Goal: Information Seeking & Learning: Check status

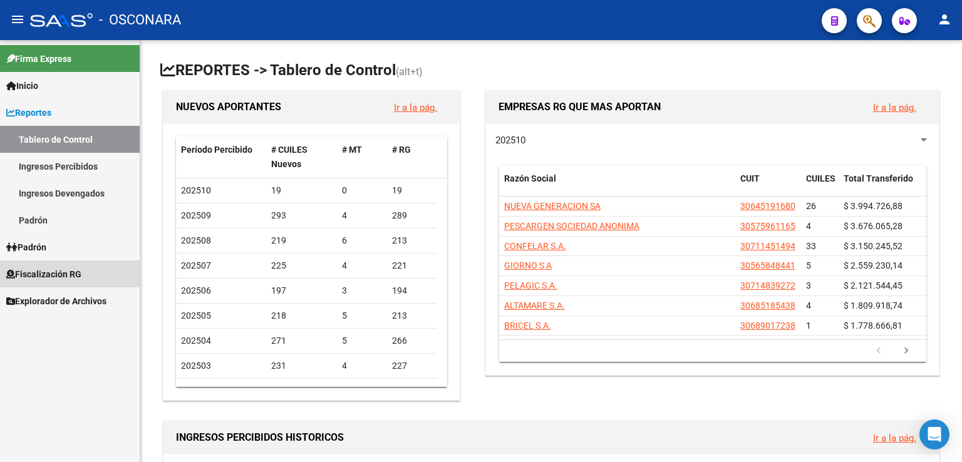
click at [68, 276] on span "Fiscalización RG" at bounding box center [43, 274] width 75 height 14
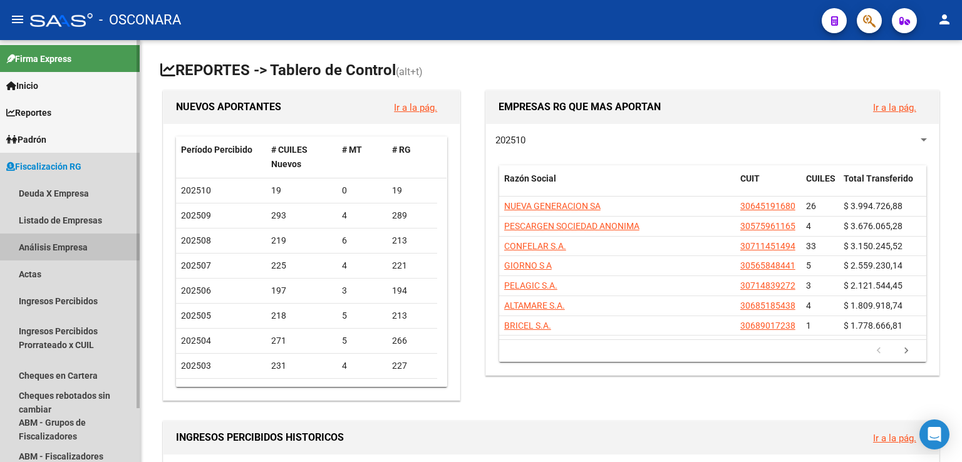
click at [66, 244] on link "Análisis Empresa" at bounding box center [70, 247] width 140 height 27
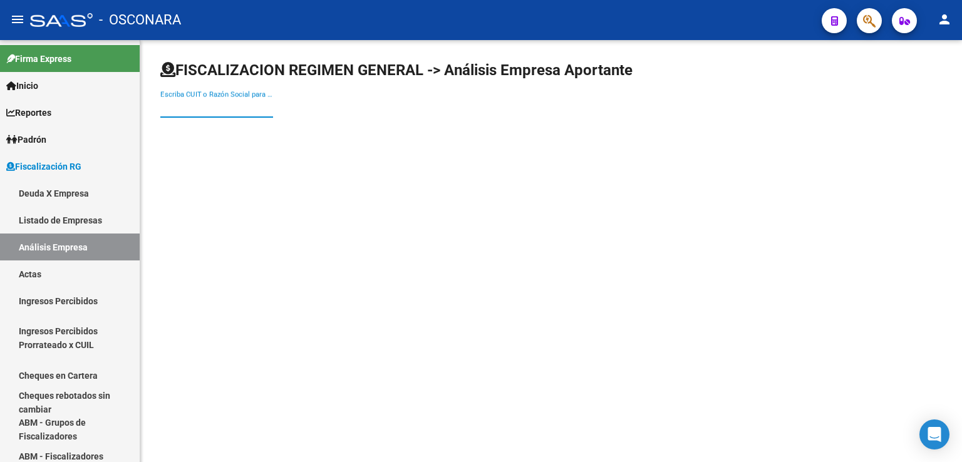
click at [219, 109] on input "Escriba CUIT o Razón Social para buscar" at bounding box center [216, 107] width 113 height 11
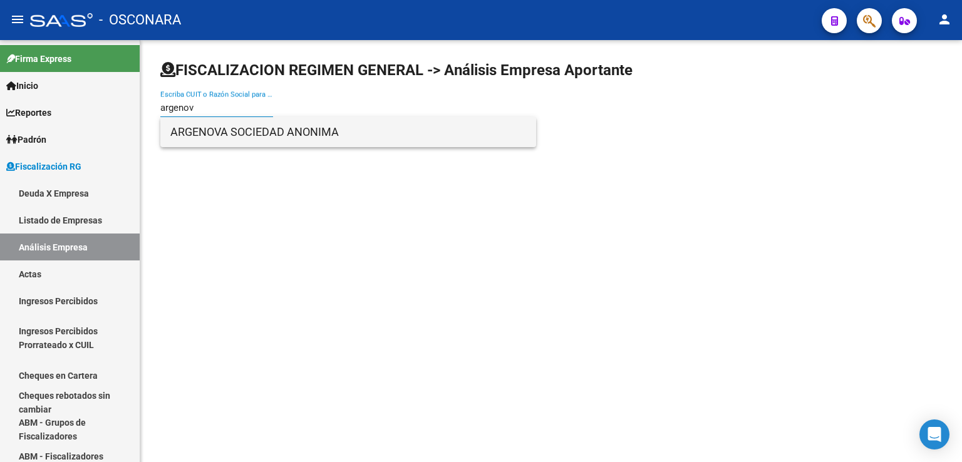
type input "argenov"
click at [214, 129] on span "ARGENOVA SOCIEDAD ANONIMA" at bounding box center [348, 132] width 356 height 30
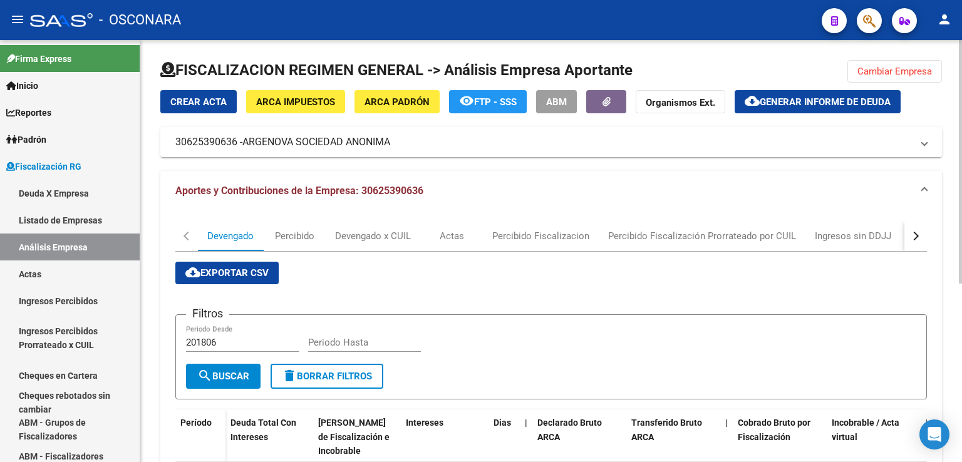
click at [912, 236] on div "button" at bounding box center [914, 236] width 9 height 9
click at [697, 238] on div "DDJJ" at bounding box center [696, 236] width 23 height 14
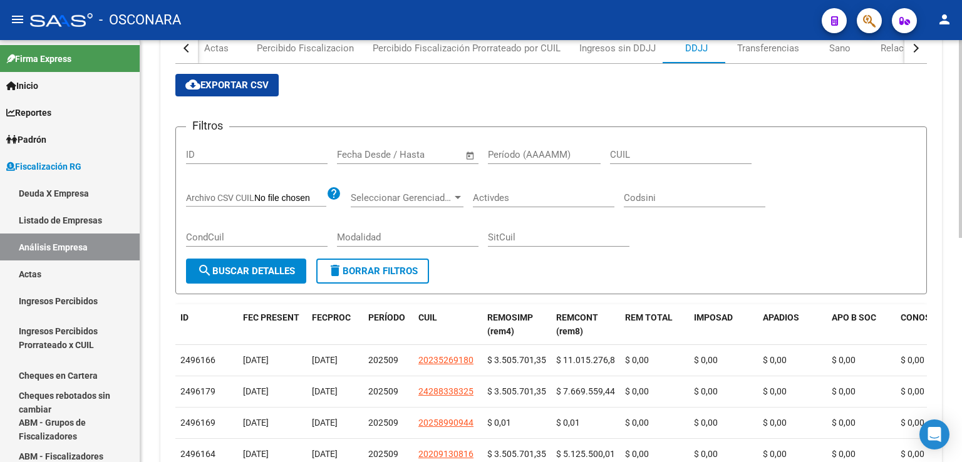
scroll to position [125, 0]
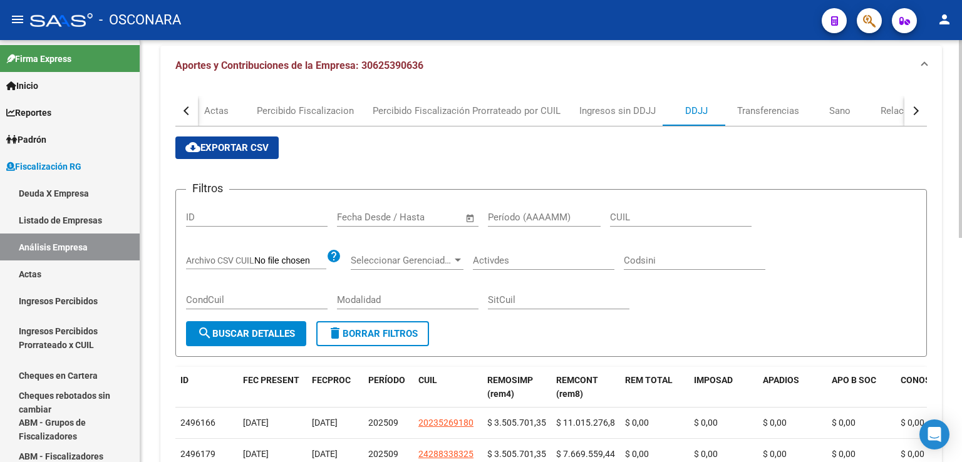
click at [498, 216] on input "Período (AAAAMM)" at bounding box center [544, 217] width 113 height 11
type input "202508"
click at [245, 340] on button "search Buscar Detalles" at bounding box center [246, 333] width 120 height 25
click at [241, 141] on button "cloud_download Exportar CSV" at bounding box center [226, 147] width 103 height 23
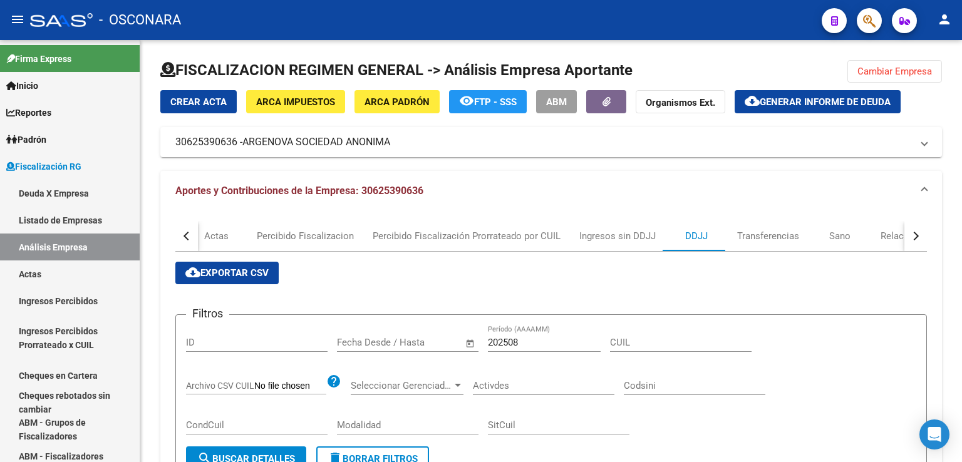
scroll to position [0, 0]
click at [919, 71] on span "Cambiar Empresa" at bounding box center [894, 71] width 75 height 11
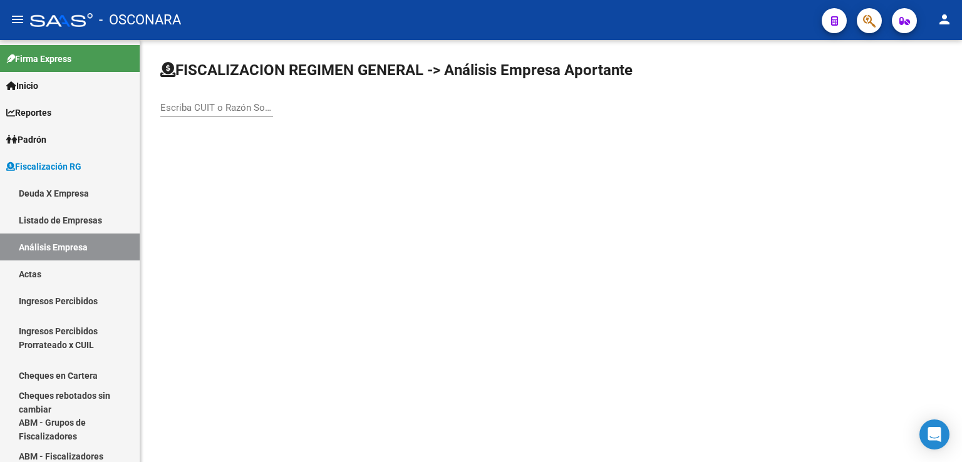
click at [221, 96] on div "Escriba CUIT o Razón Social para buscar" at bounding box center [216, 103] width 113 height 27
click at [213, 108] on input "Escriba CUIT o Razón Social para buscar" at bounding box center [216, 107] width 113 height 11
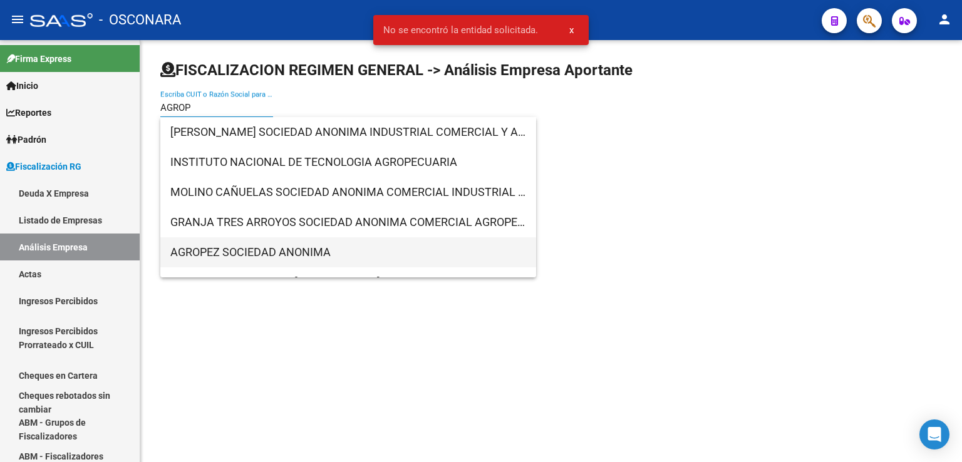
type input "AGROP"
click at [213, 251] on span "AGROPEZ SOCIEDAD ANONIMA" at bounding box center [348, 252] width 356 height 30
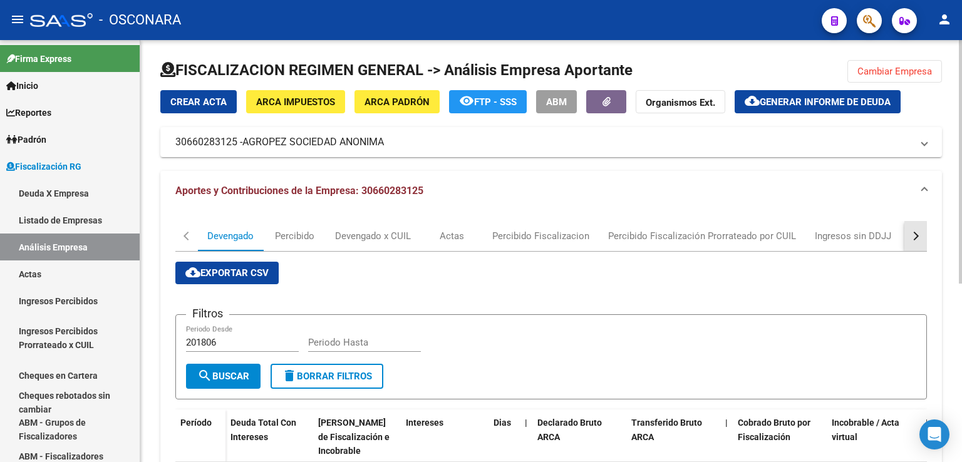
click at [912, 241] on button "button" at bounding box center [915, 236] width 23 height 30
click at [625, 234] on div "DDJJ" at bounding box center [624, 236] width 23 height 14
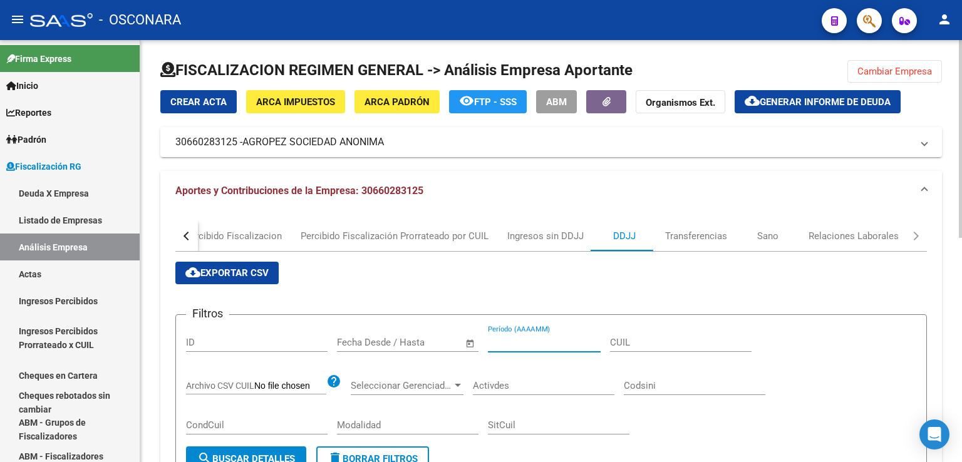
click at [508, 337] on input "Período (AAAAMM)" at bounding box center [544, 342] width 113 height 11
type input "202508"
click at [273, 453] on span "search Buscar Detalles" at bounding box center [246, 458] width 98 height 11
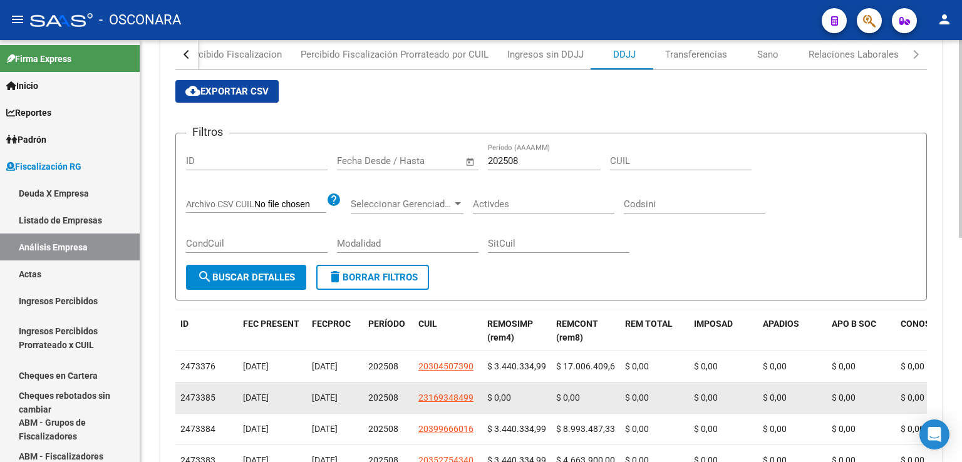
scroll to position [165, 0]
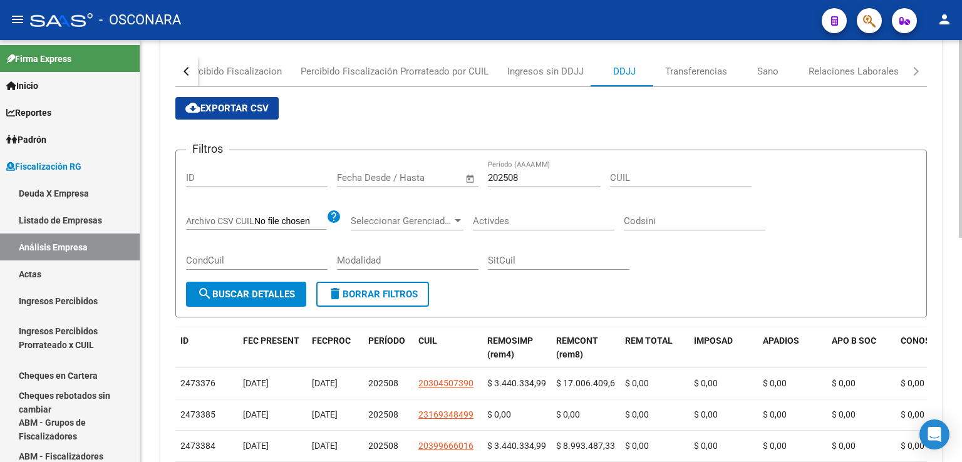
click at [252, 116] on button "cloud_download Exportar CSV" at bounding box center [226, 108] width 103 height 23
click at [28, 89] on span "Inicio" at bounding box center [22, 86] width 32 height 14
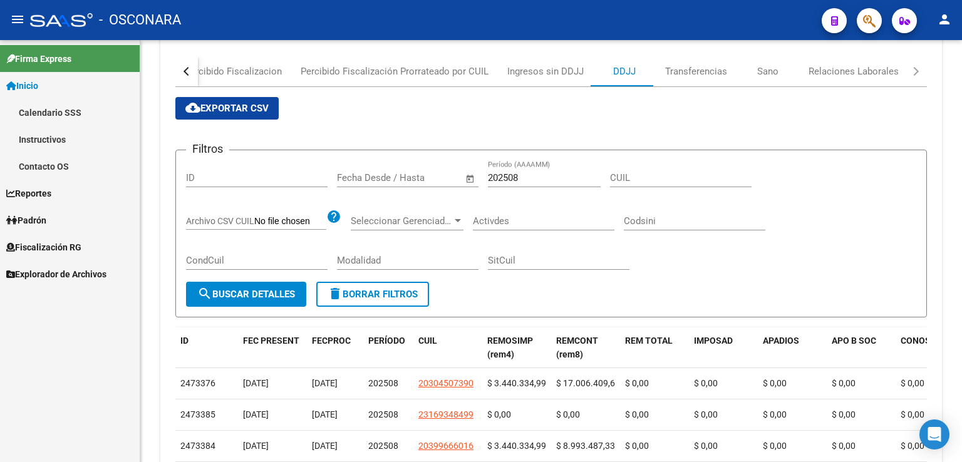
click at [58, 203] on link "Reportes" at bounding box center [70, 193] width 140 height 27
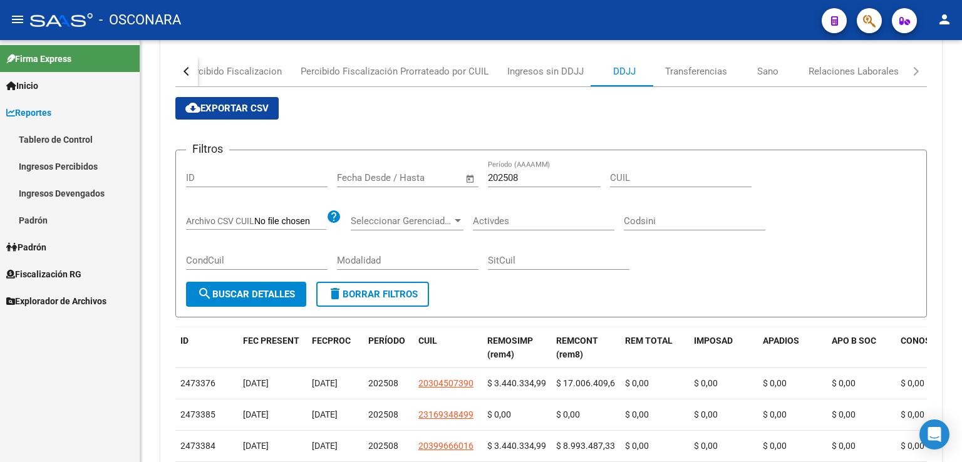
click at [63, 171] on link "Ingresos Percibidos" at bounding box center [70, 166] width 140 height 27
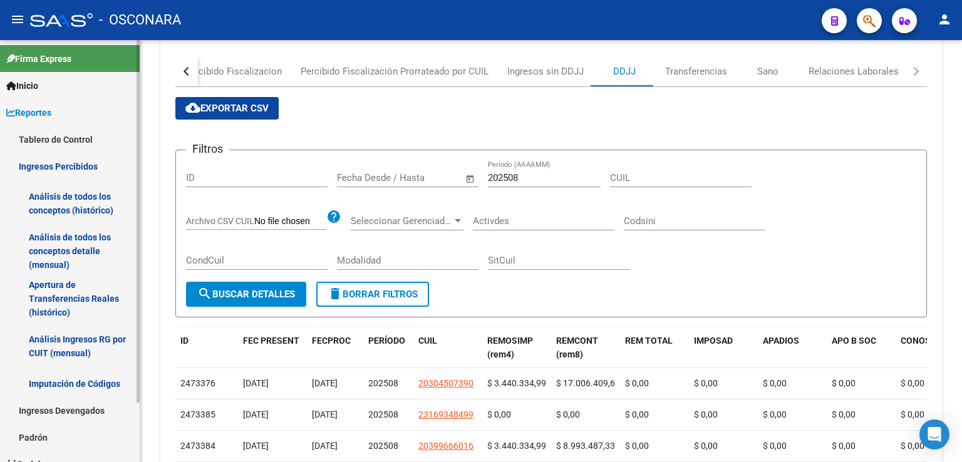
click at [90, 207] on link "Análisis de todos los conceptos (histórico)" at bounding box center [70, 204] width 140 height 48
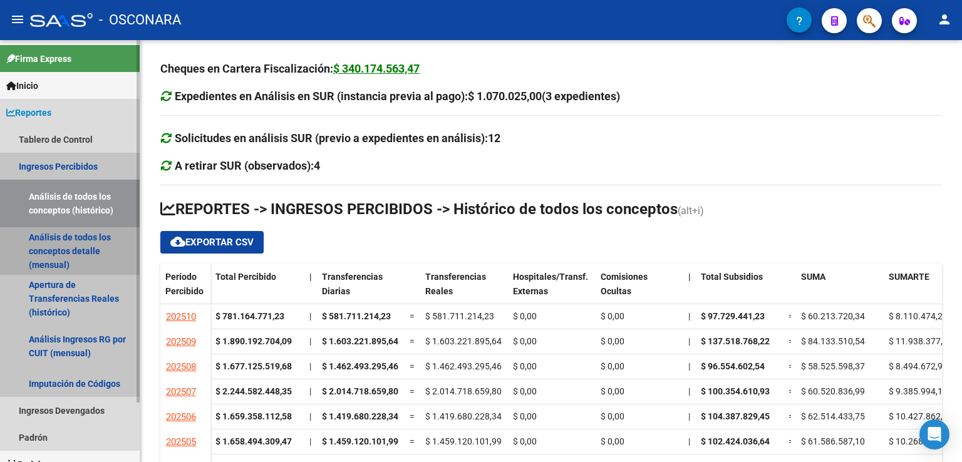
click at [85, 254] on link "Análisis de todos los conceptos detalle (mensual)" at bounding box center [70, 251] width 140 height 48
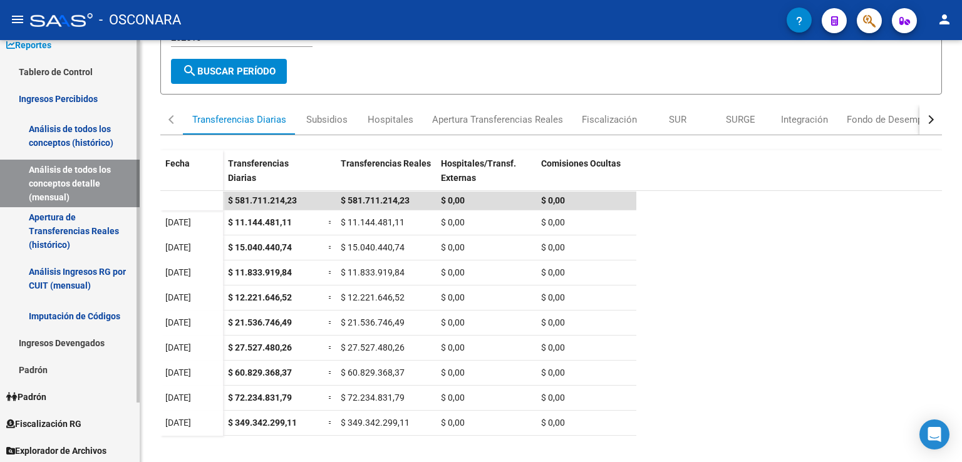
scroll to position [70, 0]
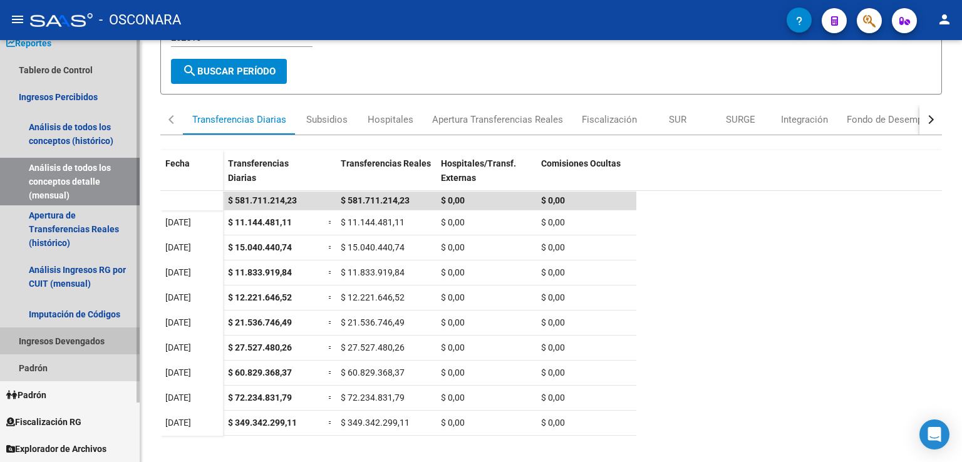
click at [78, 344] on link "Ingresos Devengados" at bounding box center [70, 340] width 140 height 27
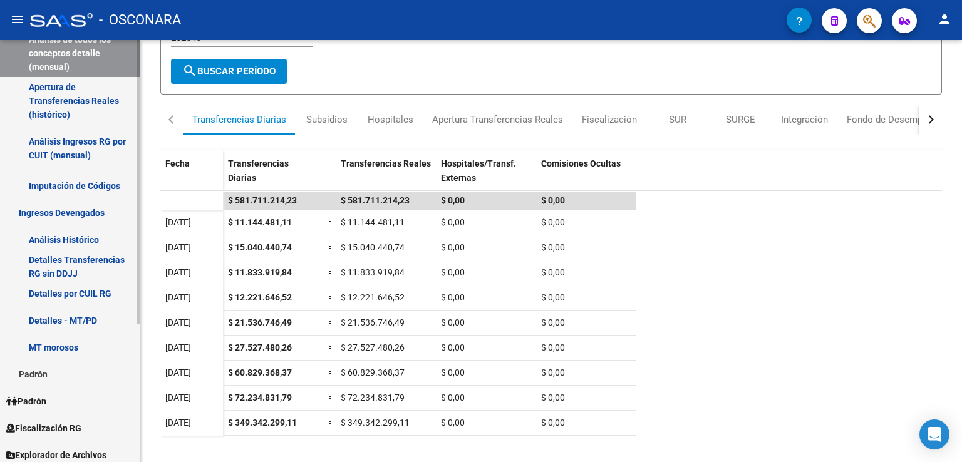
scroll to position [204, 0]
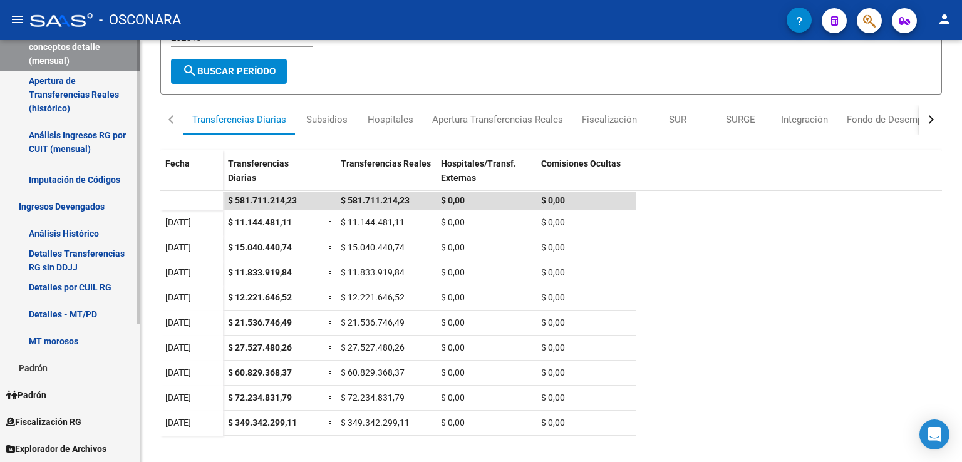
click at [88, 337] on link "MT morosos" at bounding box center [70, 340] width 140 height 27
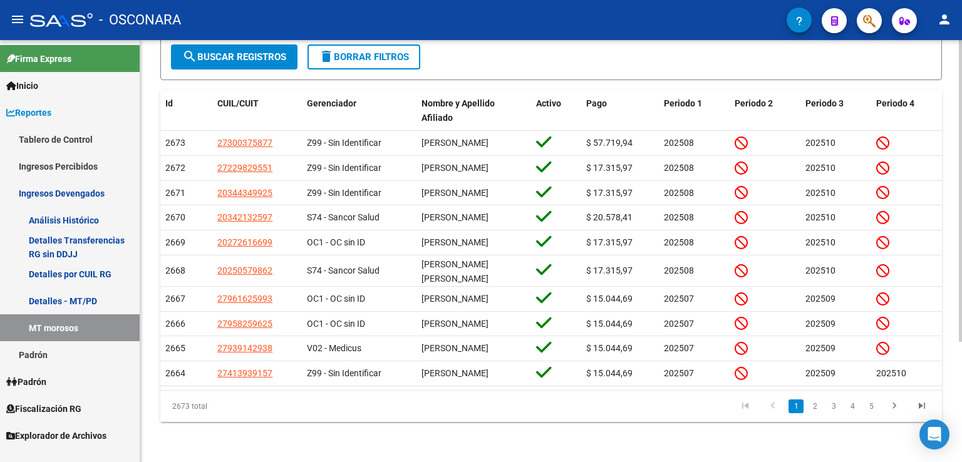
scroll to position [168, 0]
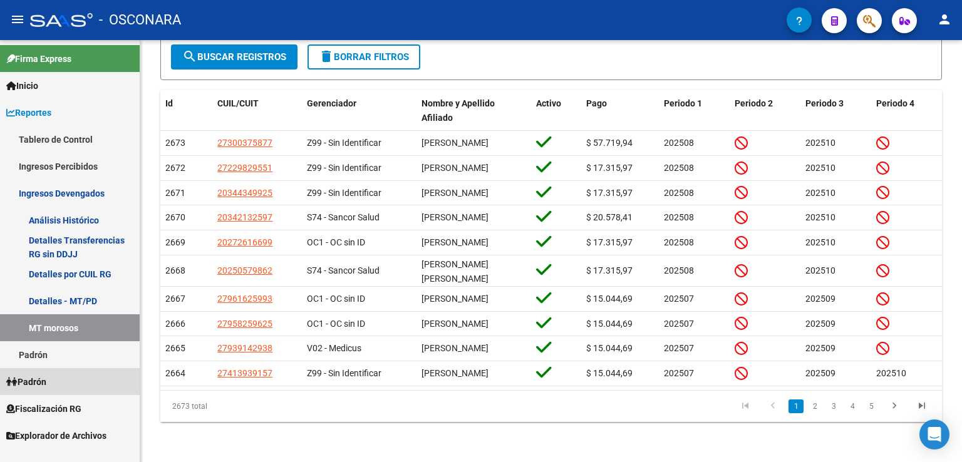
click at [46, 383] on span "Padrón" at bounding box center [26, 382] width 40 height 14
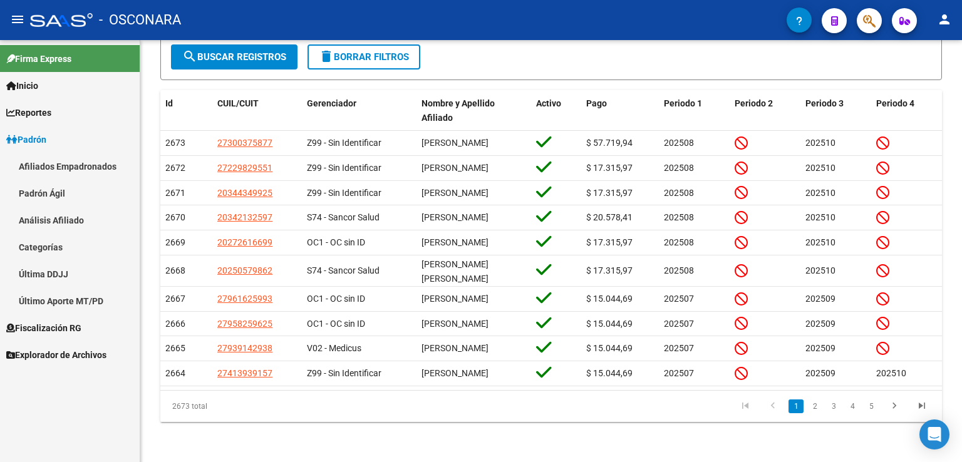
click at [30, 86] on span "Inicio" at bounding box center [22, 86] width 32 height 14
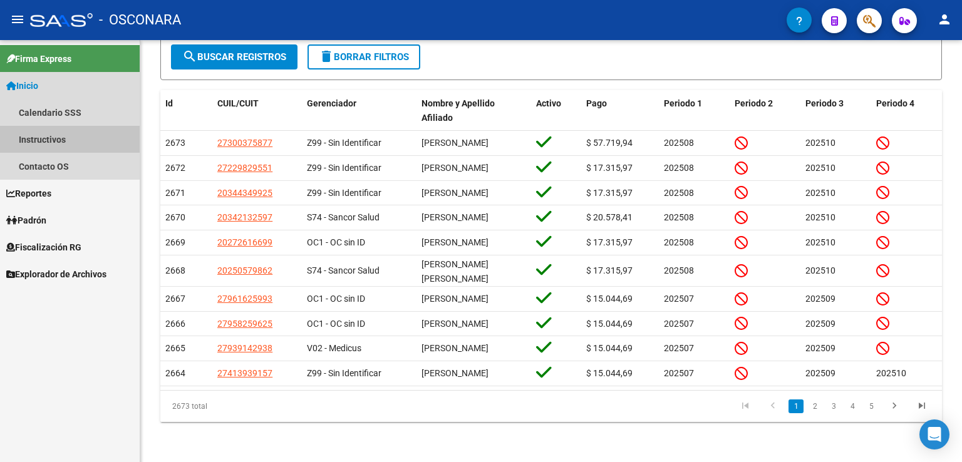
click at [56, 145] on link "Instructivos" at bounding box center [70, 139] width 140 height 27
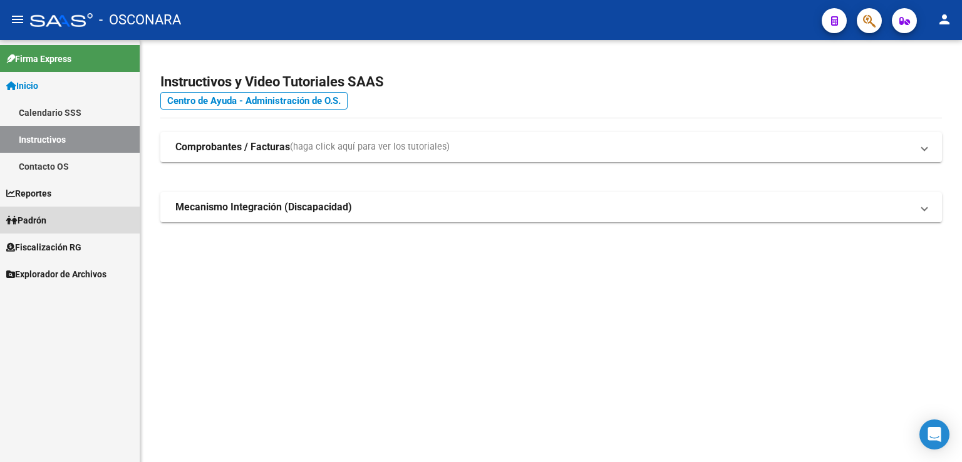
click at [64, 220] on link "Padrón" at bounding box center [70, 220] width 140 height 27
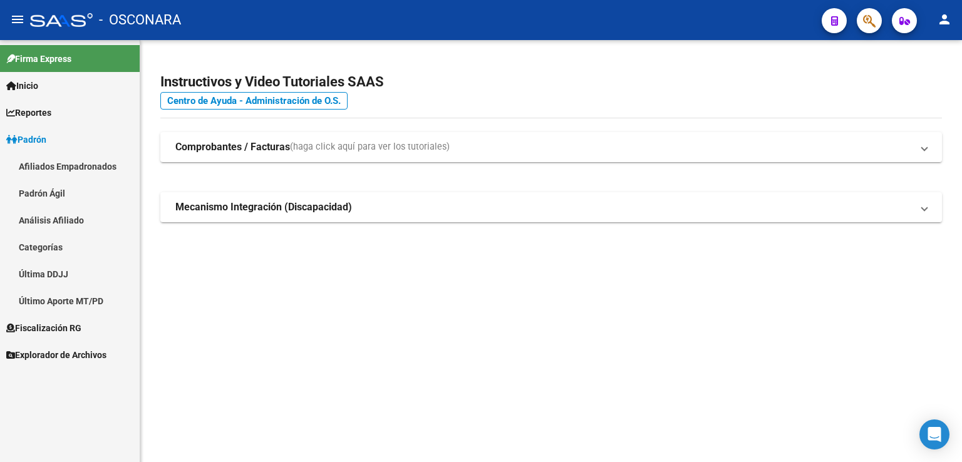
click at [66, 272] on link "Última DDJJ" at bounding box center [70, 273] width 140 height 27
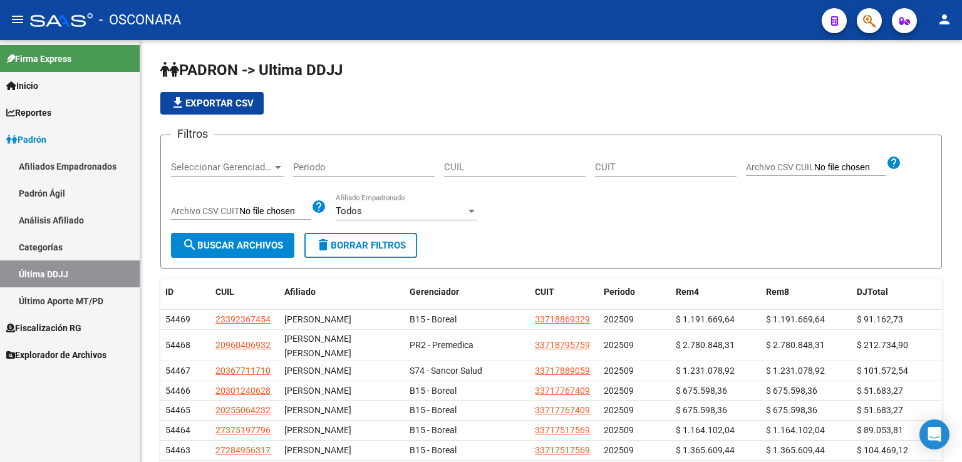
click at [44, 138] on span "Padrón" at bounding box center [26, 140] width 40 height 14
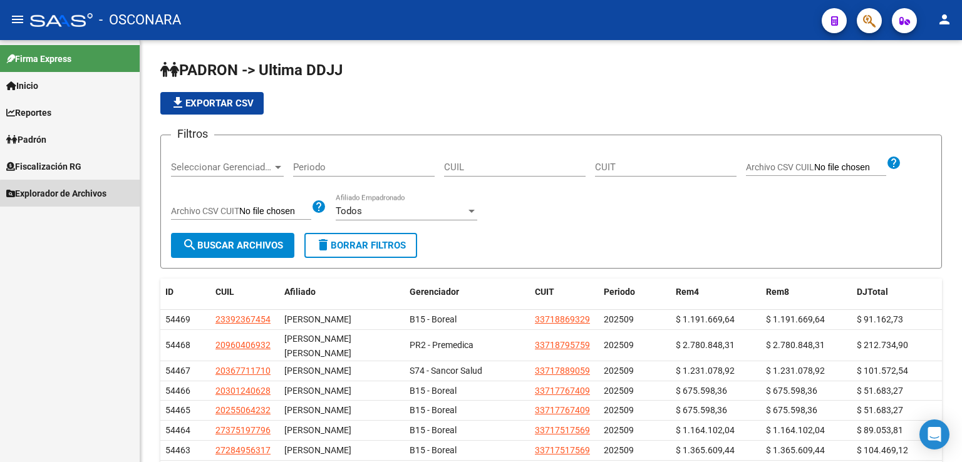
click at [85, 195] on span "Explorador de Archivos" at bounding box center [56, 194] width 100 height 14
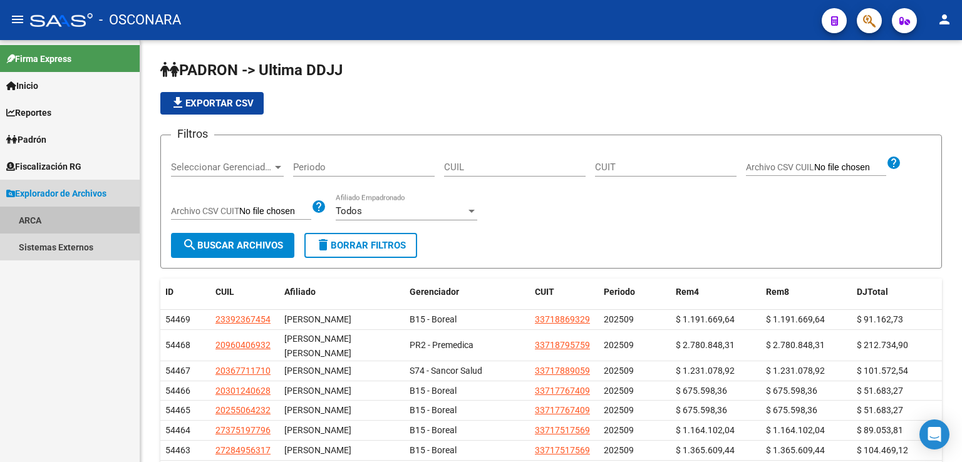
click at [32, 220] on link "ARCA" at bounding box center [70, 220] width 140 height 27
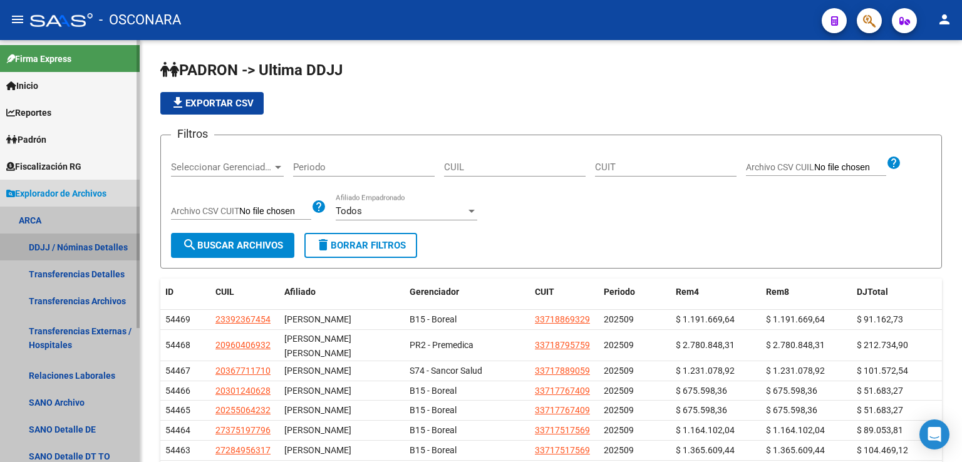
click at [98, 248] on link "DDJJ / Nóminas Detalles" at bounding box center [70, 247] width 140 height 27
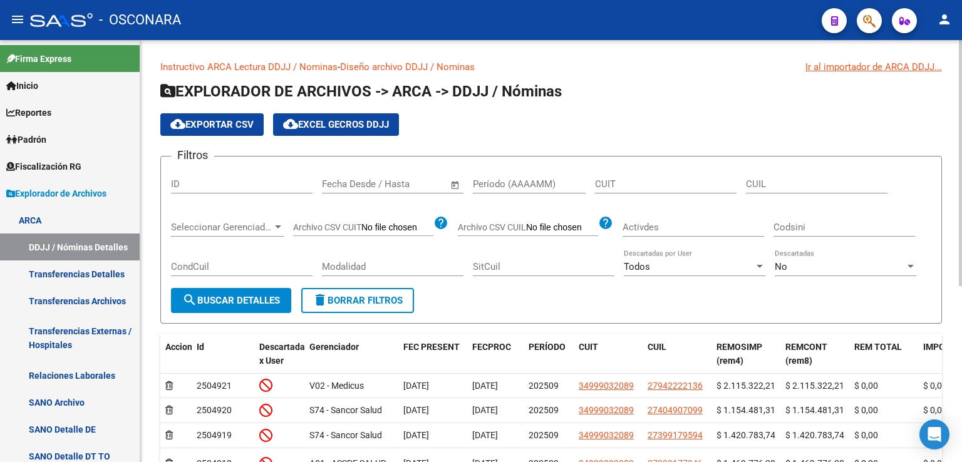
click at [488, 180] on input "Período (AAAAMM)" at bounding box center [529, 183] width 113 height 11
type input "202508"
click at [259, 295] on span "search Buscar Detalles" at bounding box center [231, 300] width 98 height 11
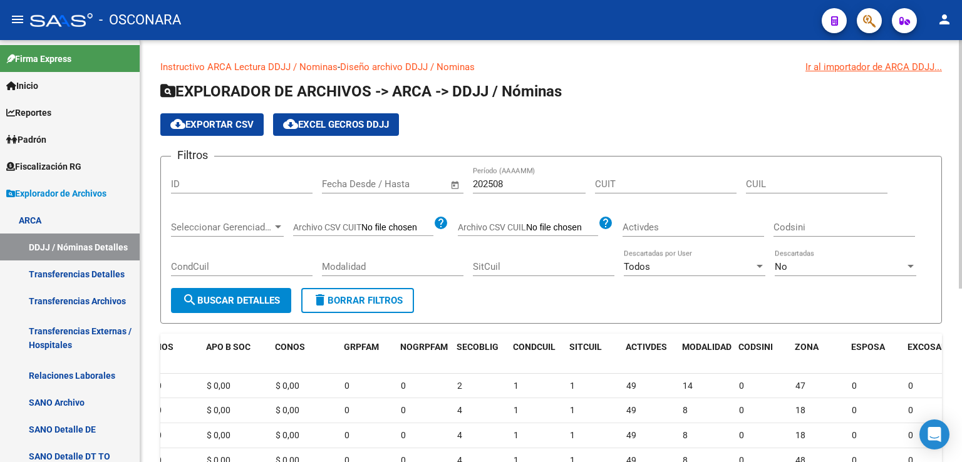
click at [664, 190] on div "CUIT" at bounding box center [666, 180] width 142 height 27
type input "30-71353450-8"
click at [250, 307] on button "search Buscar Detalles" at bounding box center [231, 300] width 120 height 25
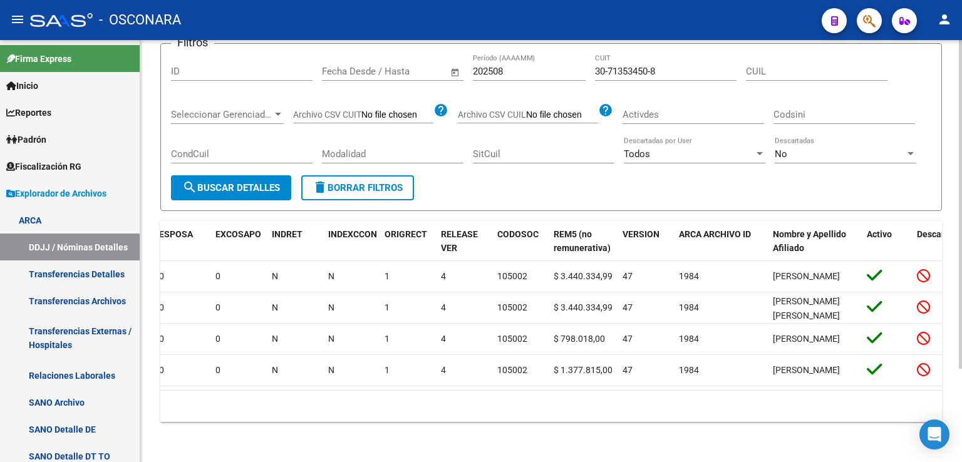
scroll to position [0, 1567]
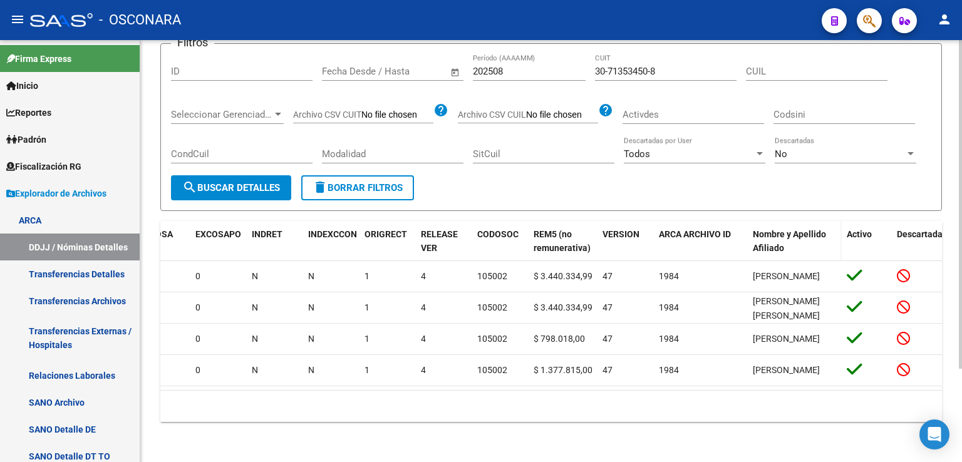
click at [771, 229] on span "Nombre y Apellido Afiliado" at bounding box center [789, 241] width 73 height 24
click at [798, 227] on div "Nombre y Apellido Afiliado" at bounding box center [795, 241] width 84 height 29
click at [805, 229] on span "Nombre y Apellido Afiliado" at bounding box center [789, 241] width 73 height 24
click at [769, 234] on span "Nombre y Apellido Afiliado" at bounding box center [789, 241] width 73 height 24
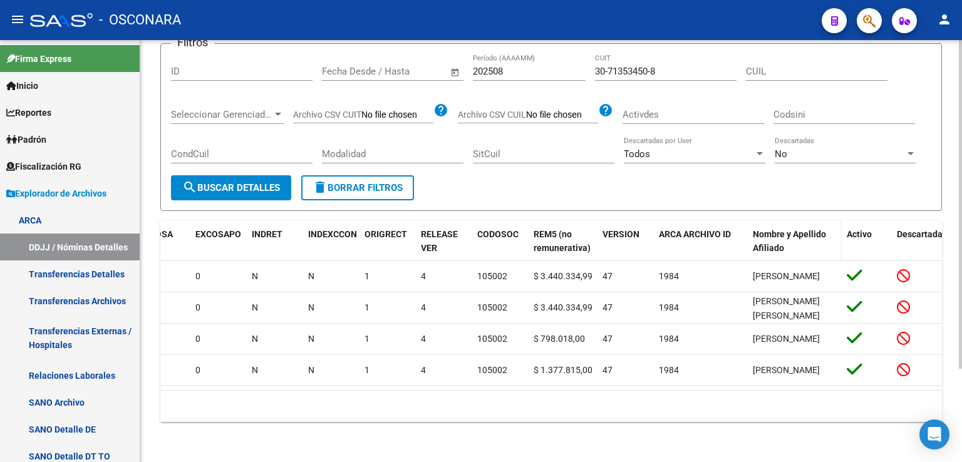
drag, startPoint x: 769, startPoint y: 240, endPoint x: 801, endPoint y: 239, distance: 32.6
click at [771, 242] on span "Nombre y Apellido Afiliado" at bounding box center [789, 241] width 73 height 24
click at [802, 239] on div "Nombre y Apellido Afiliado" at bounding box center [795, 241] width 84 height 29
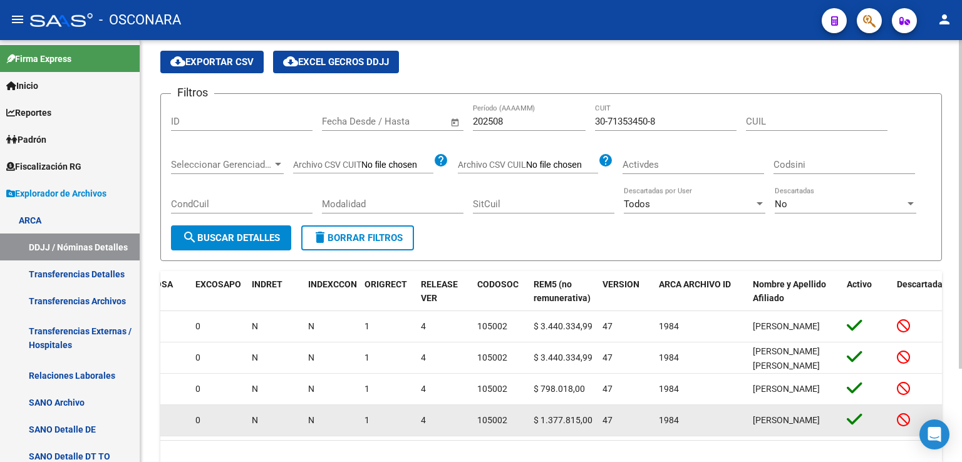
click at [759, 418] on div "[PERSON_NAME]" at bounding box center [795, 420] width 84 height 14
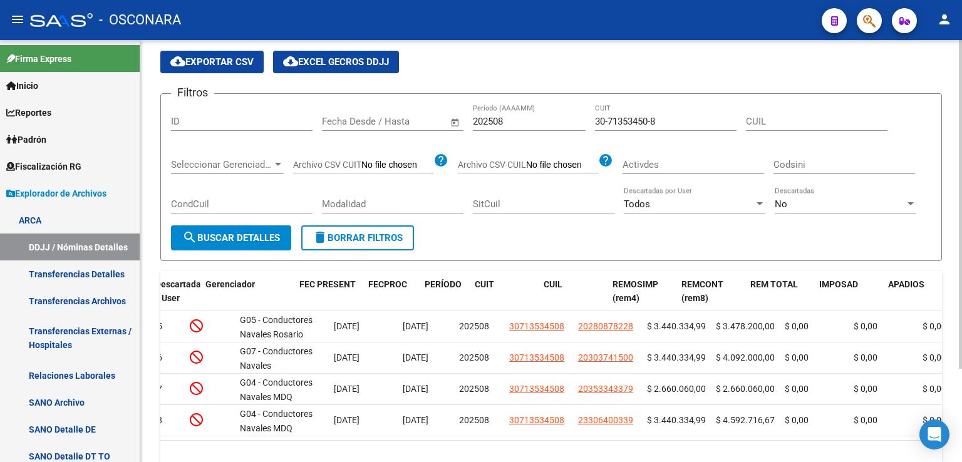
scroll to position [0, 0]
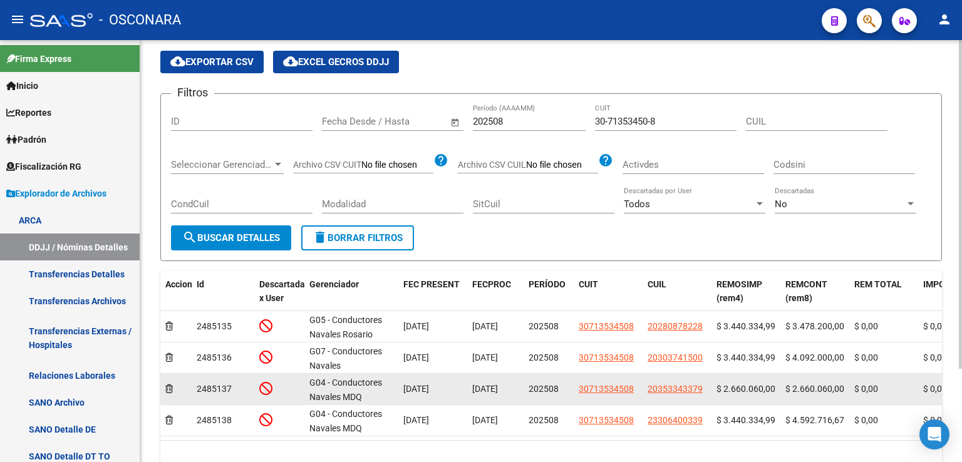
drag, startPoint x: 221, startPoint y: 416, endPoint x: 309, endPoint y: 396, distance: 89.9
click at [222, 416] on span "2485138" at bounding box center [214, 420] width 35 height 10
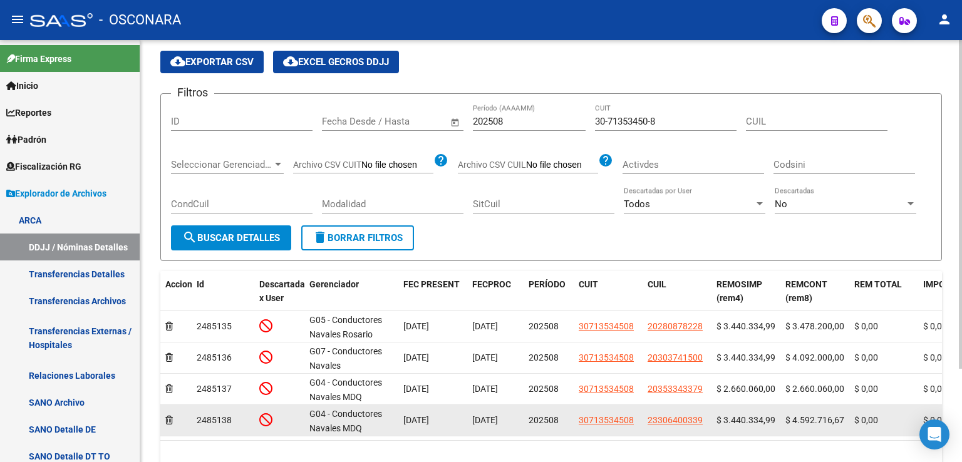
click at [343, 420] on div "G04 - Conductores Navales MDQ" at bounding box center [351, 420] width 84 height 26
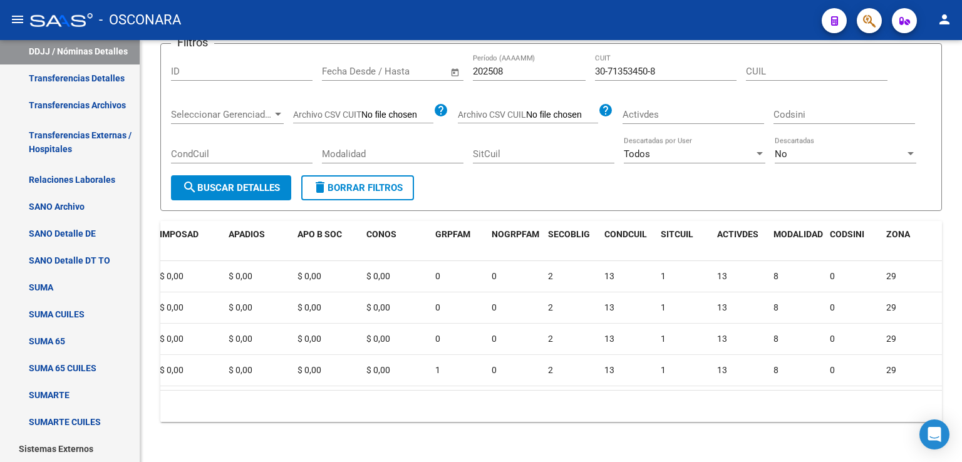
scroll to position [120, 0]
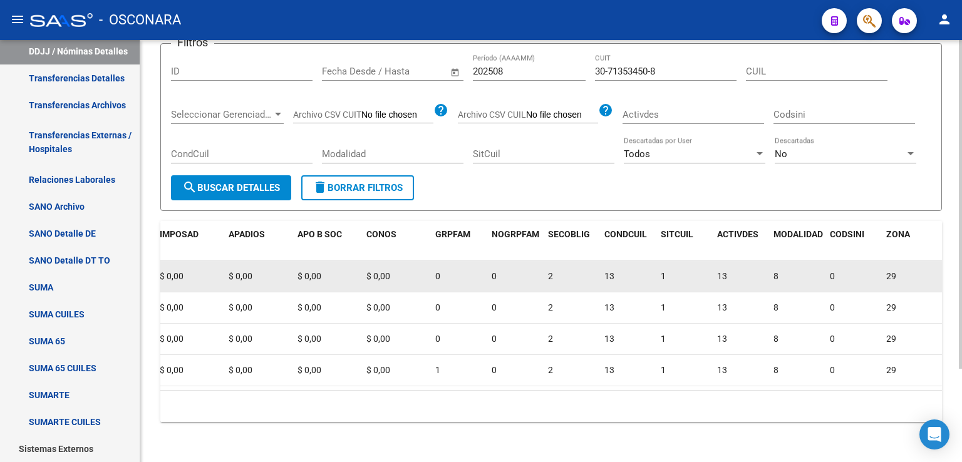
click at [559, 269] on div "2" at bounding box center [571, 276] width 46 height 14
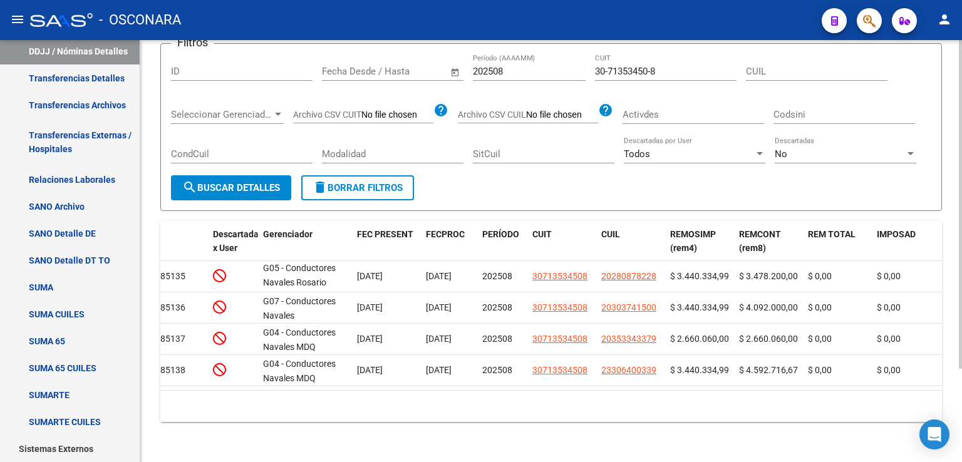
scroll to position [0, 0]
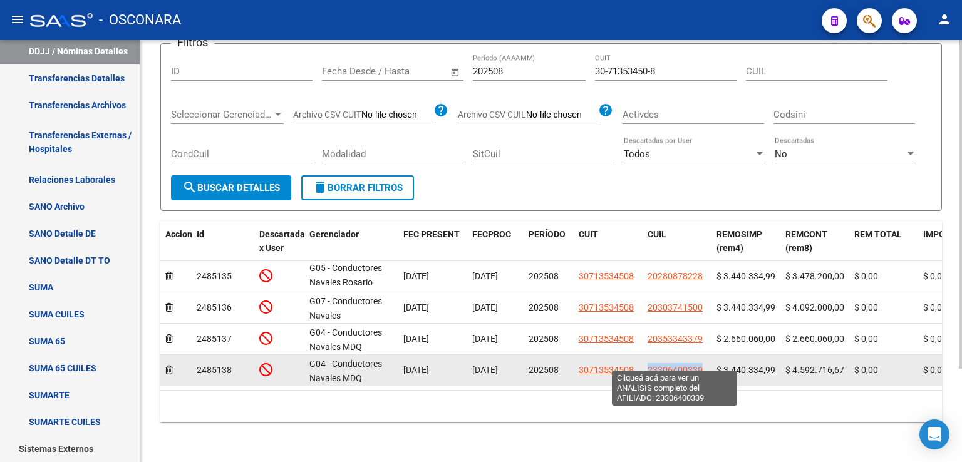
drag, startPoint x: 704, startPoint y: 359, endPoint x: 649, endPoint y: 363, distance: 55.3
click at [649, 363] on div "23306400339" at bounding box center [676, 370] width 59 height 14
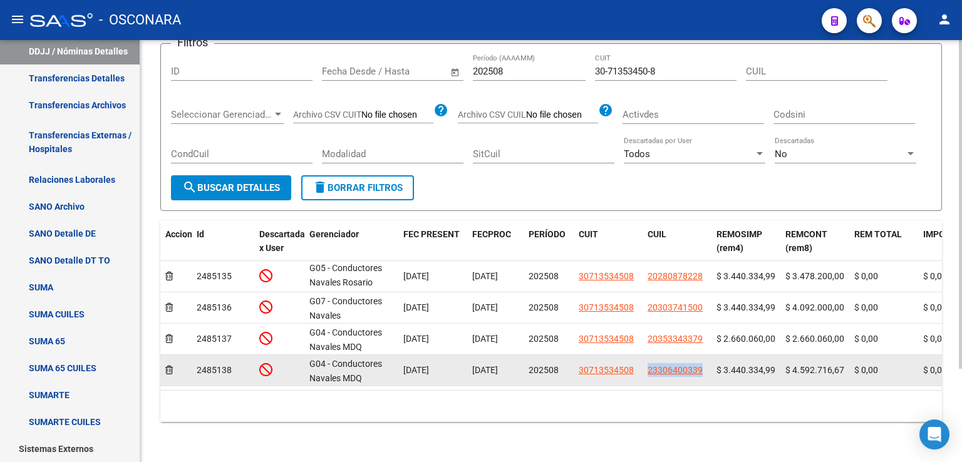
copy span "23306400339"
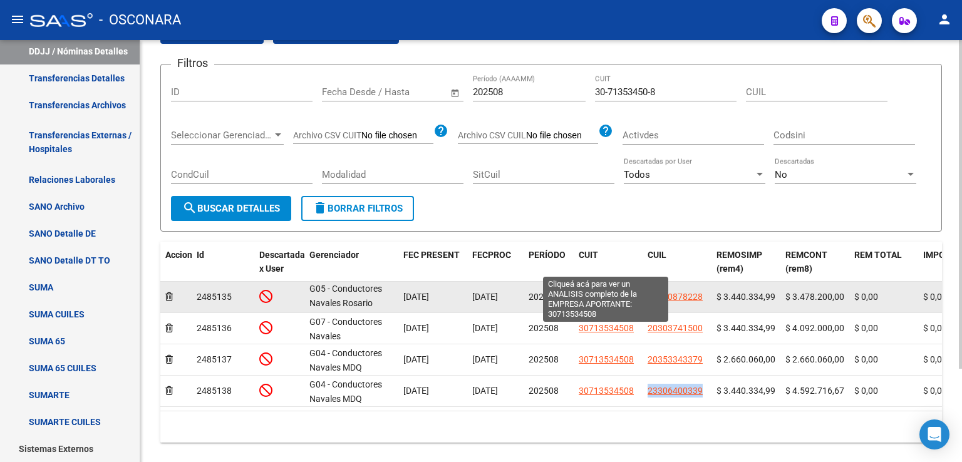
scroll to position [58, 0]
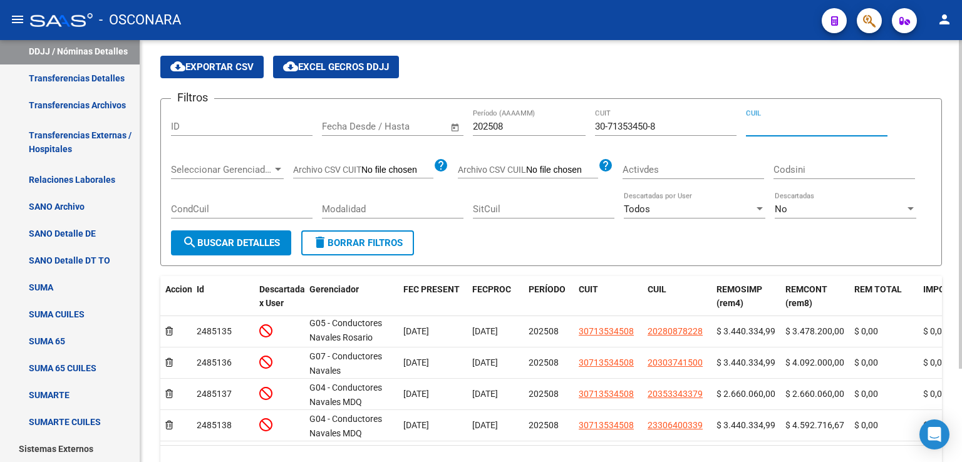
click at [778, 127] on input "CUIL" at bounding box center [817, 126] width 142 height 11
paste input "23-30640033-9"
type input "23-30640033-9"
click at [212, 237] on span "search Buscar Detalles" at bounding box center [231, 242] width 98 height 11
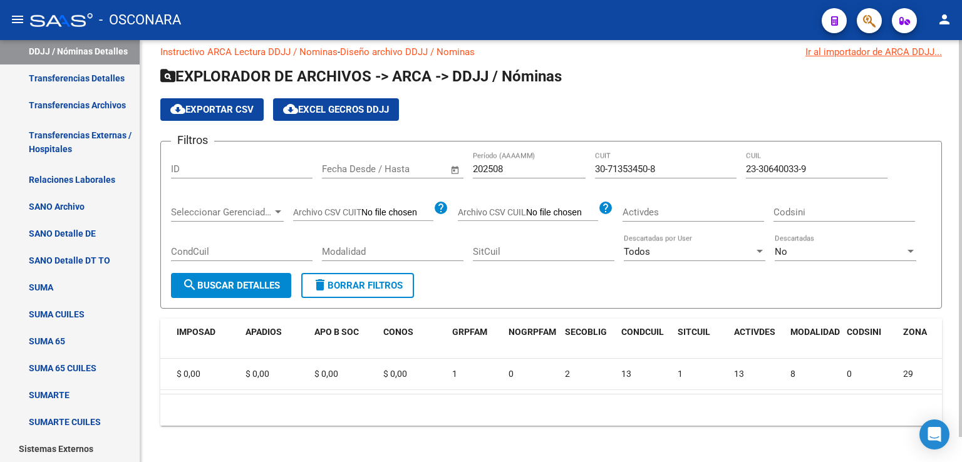
scroll to position [26, 0]
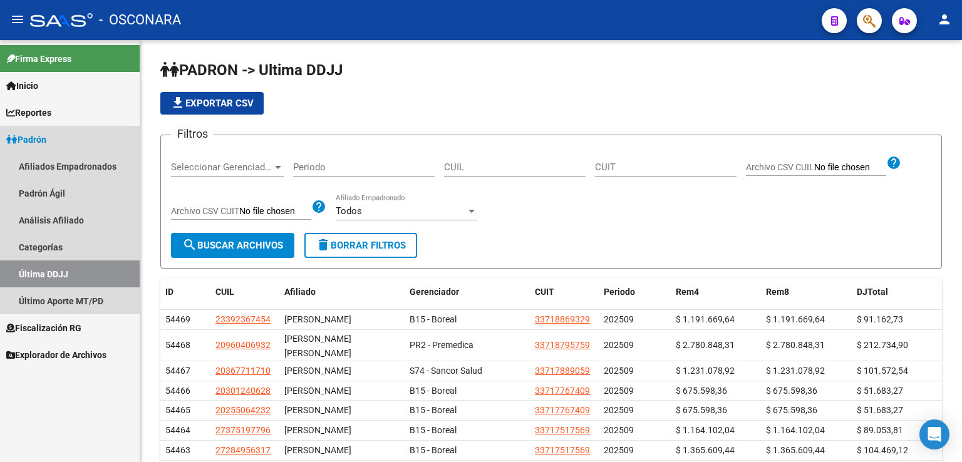
click at [22, 138] on span "Padrón" at bounding box center [26, 140] width 40 height 14
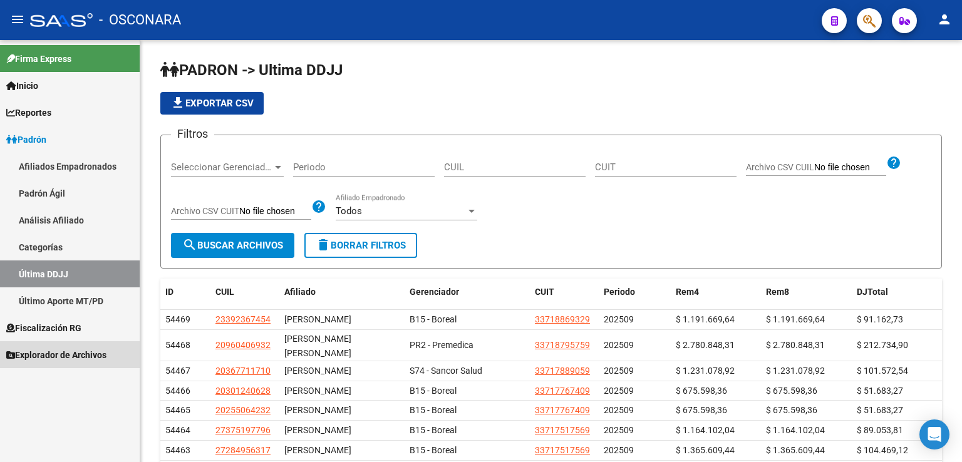
click at [33, 356] on span "Explorador de Archivos" at bounding box center [56, 355] width 100 height 14
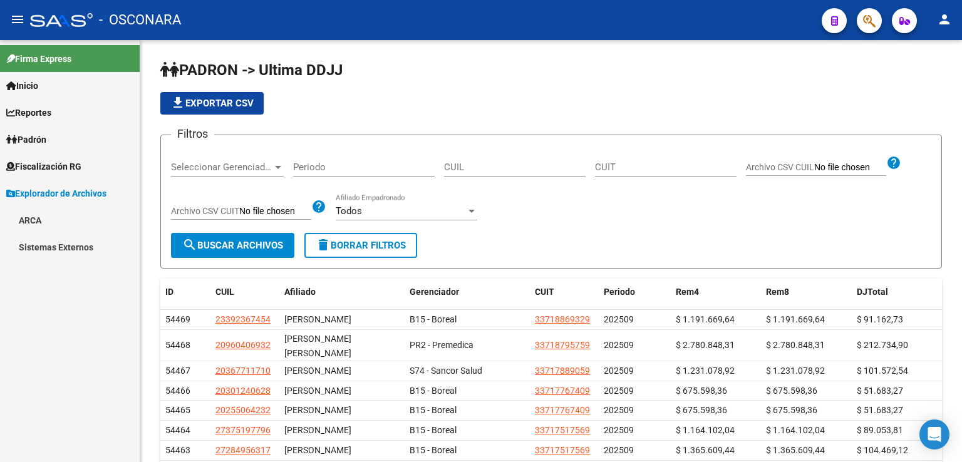
click at [41, 216] on link "ARCA" at bounding box center [70, 220] width 140 height 27
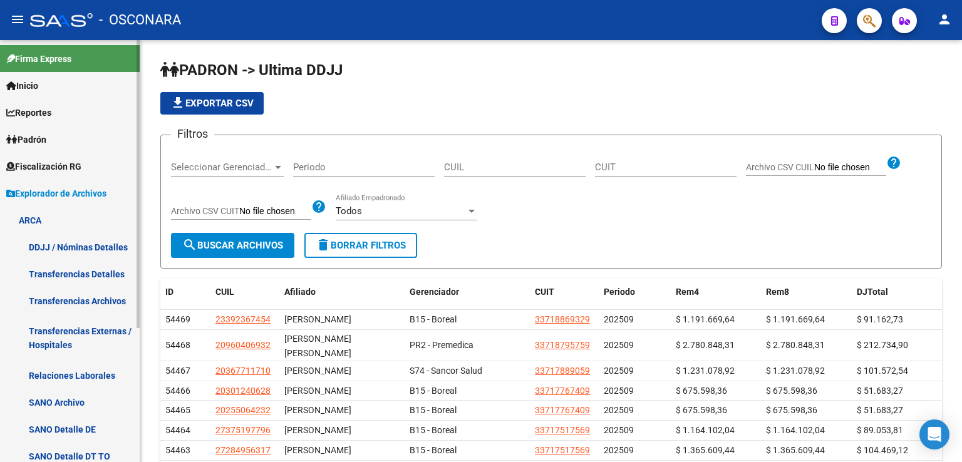
click at [81, 247] on link "DDJJ / Nóminas Detalles" at bounding box center [70, 247] width 140 height 27
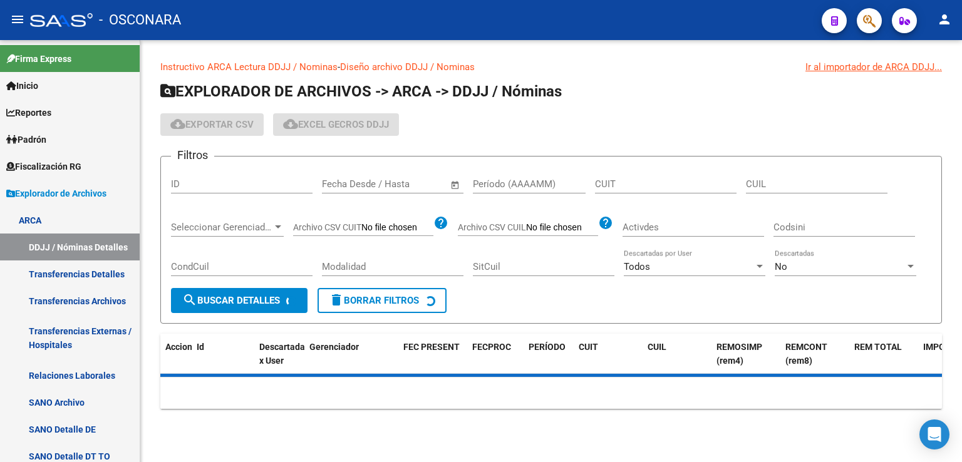
click at [521, 184] on input "Período (AAAAMM)" at bounding box center [529, 183] width 113 height 11
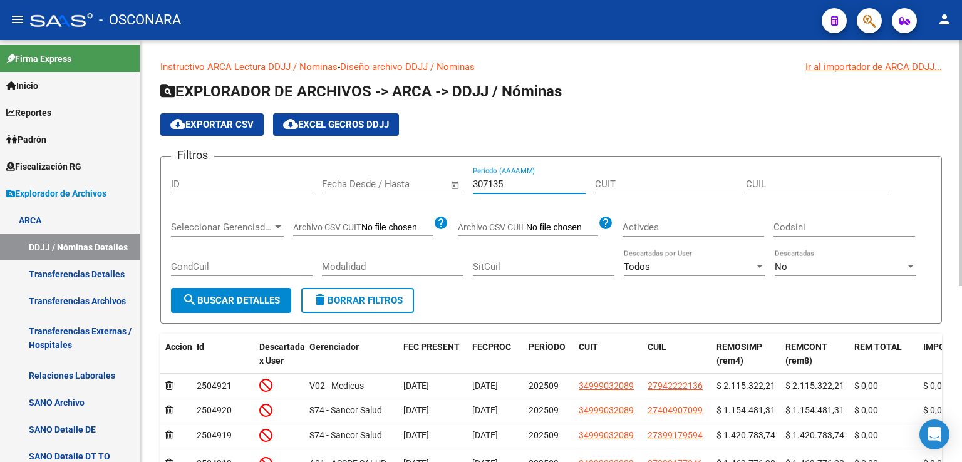
drag, startPoint x: 515, startPoint y: 178, endPoint x: 468, endPoint y: 190, distance: 48.9
click at [468, 190] on div "Filtros ID Fecha inicio – Fecha fin Fecha Desde / Hasta 307135 Período (AAAAMM)…" at bounding box center [551, 227] width 760 height 121
click at [530, 184] on input "307135" at bounding box center [529, 183] width 113 height 11
drag, startPoint x: 538, startPoint y: 185, endPoint x: 441, endPoint y: 199, distance: 98.0
click at [441, 199] on div "Filtros ID Fecha inicio – Fecha fin Fecha Desde / Hasta 307135 Período (AAAAMM)…" at bounding box center [551, 227] width 760 height 121
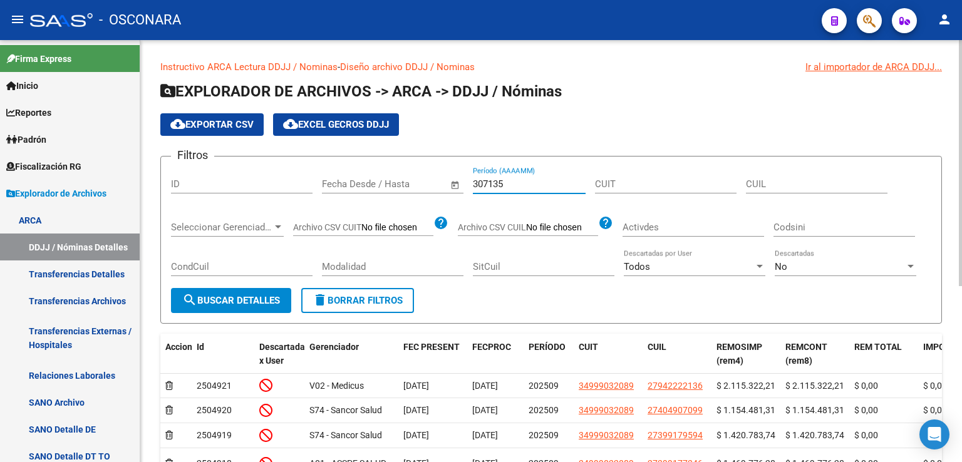
paste input "6856"
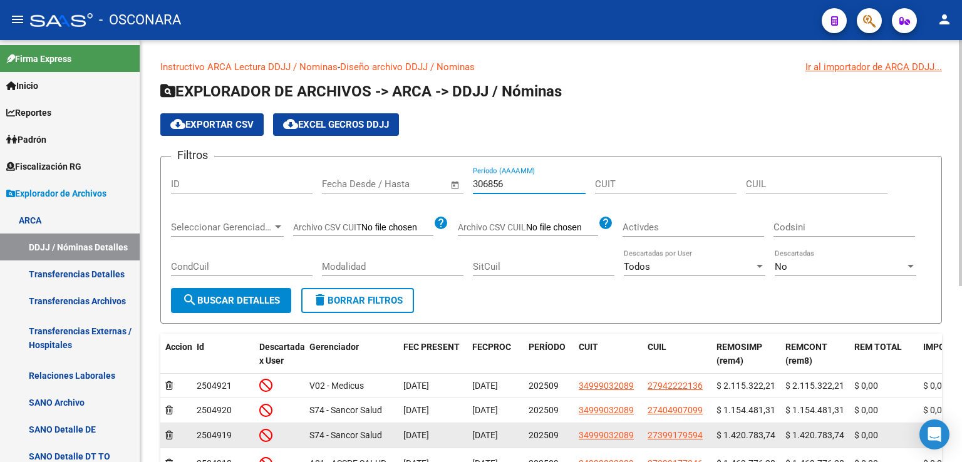
type input "306856"
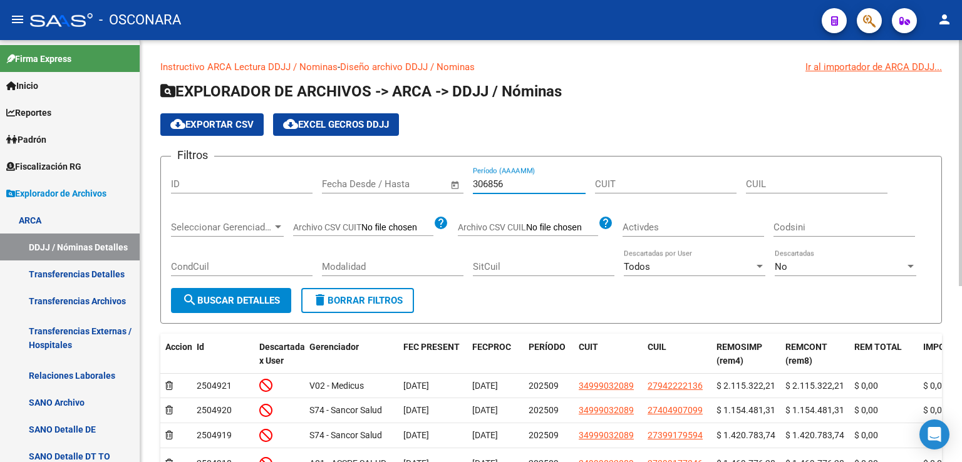
drag, startPoint x: 552, startPoint y: 178, endPoint x: 446, endPoint y: 183, distance: 105.3
click at [446, 183] on div "Filtros ID Fecha inicio – Fecha fin Fecha Desde / Hasta 306856 Período (AAAAMM)…" at bounding box center [551, 227] width 760 height 121
click at [636, 187] on input "CUIT" at bounding box center [666, 183] width 142 height 11
paste input "30-68562823-2"
type input "30-68562823-2"
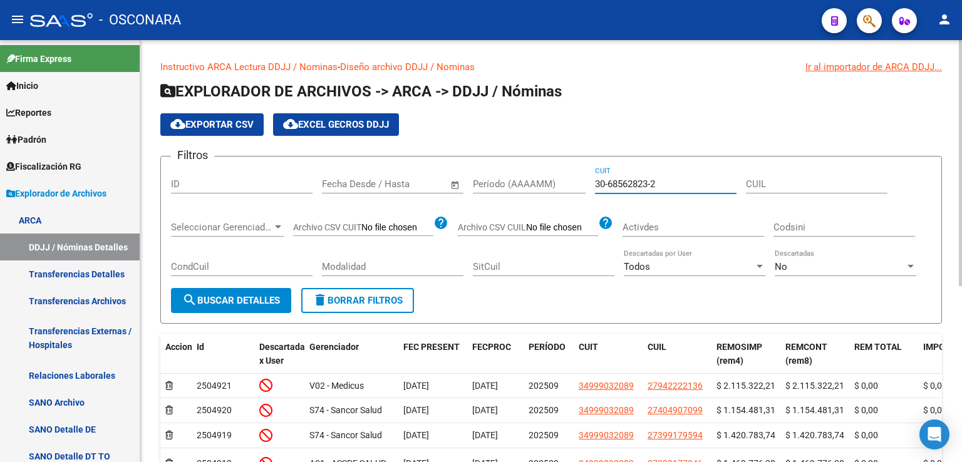
click at [234, 299] on span "search Buscar Detalles" at bounding box center [231, 300] width 98 height 11
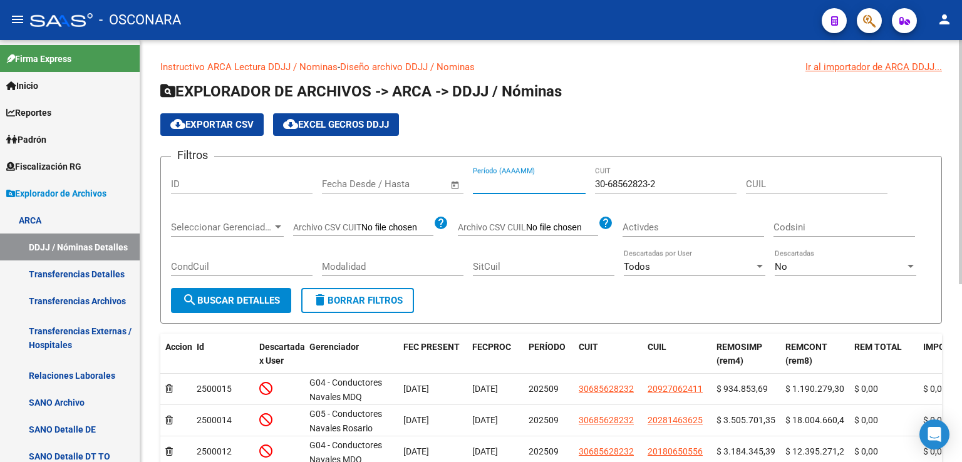
click at [485, 181] on input "Período (AAAAMM)" at bounding box center [529, 183] width 113 height 11
type input "202508"
click at [243, 304] on span "search Buscar Detalles" at bounding box center [231, 300] width 98 height 11
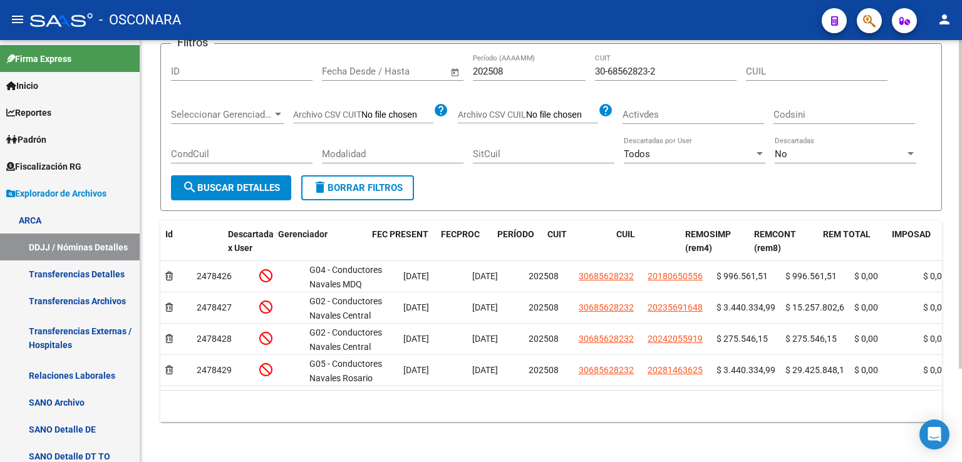
scroll to position [0, 684]
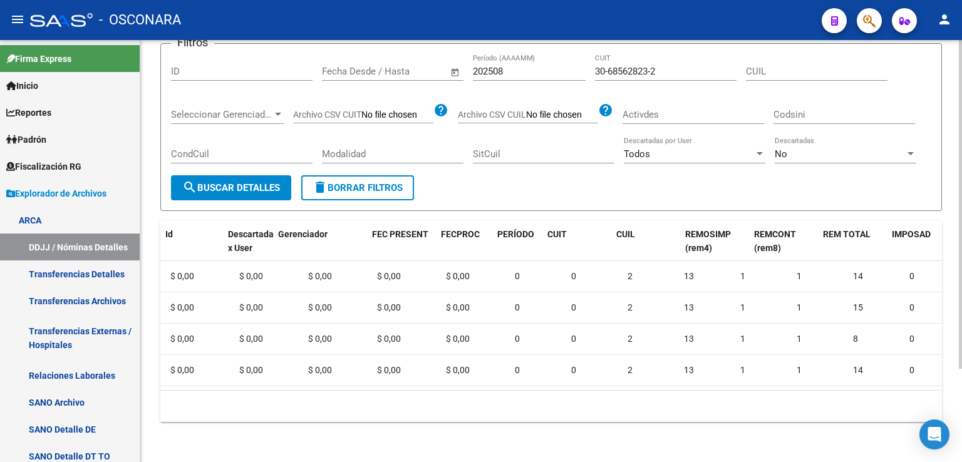
click at [631, 380] on datatable-body "2478426 G04 - Conductores Navales MDQ [DATE] [DATE] 202508 30685628232 20180650…" at bounding box center [550, 325] width 781 height 129
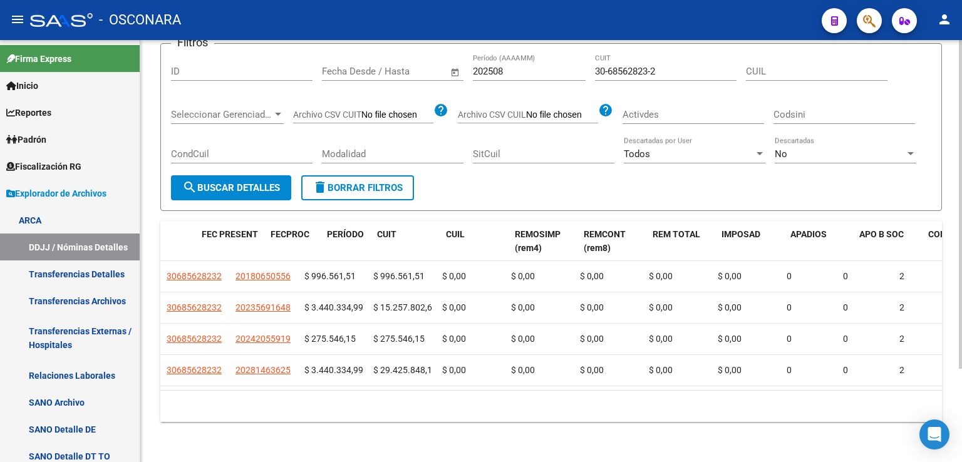
scroll to position [0, 0]
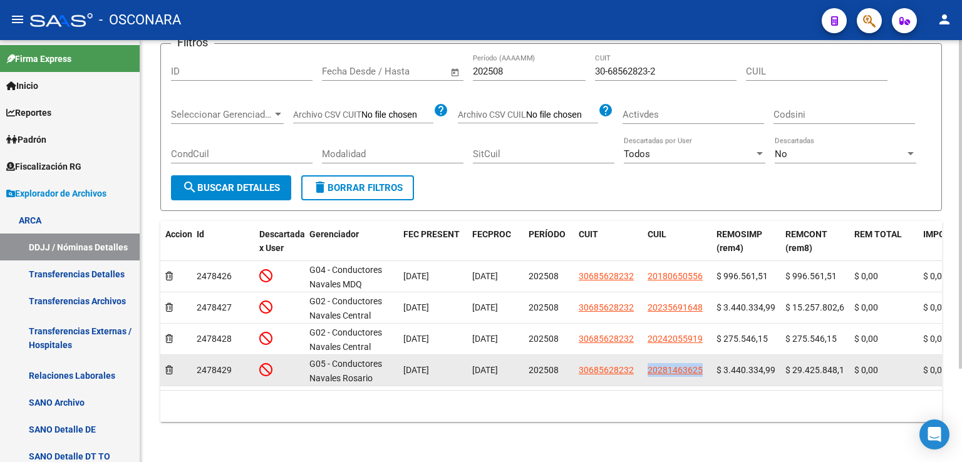
drag, startPoint x: 706, startPoint y: 361, endPoint x: 647, endPoint y: 366, distance: 59.1
click at [647, 366] on datatable-body-cell "20281463625" at bounding box center [676, 370] width 69 height 31
copy span "20281463625"
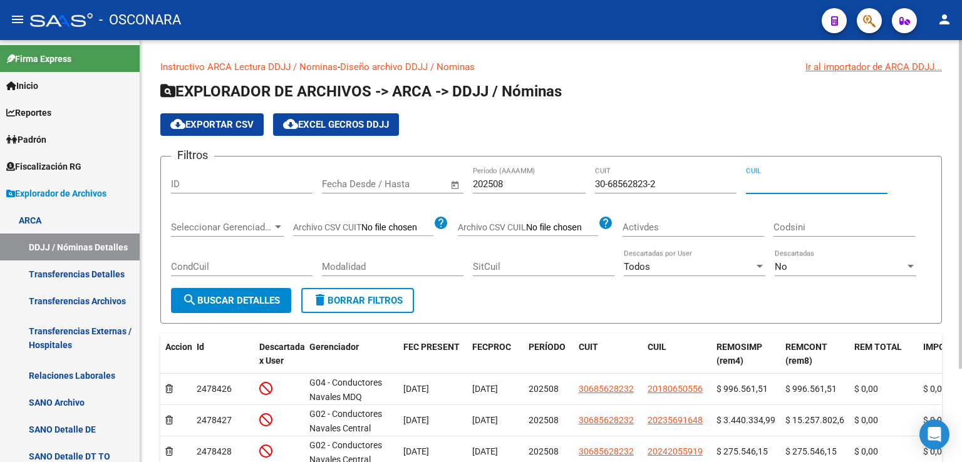
click at [761, 184] on input "CUIL" at bounding box center [817, 183] width 142 height 11
paste input "20-28146362-5"
type input "20-28146362-5"
click at [249, 304] on span "search Buscar Detalles" at bounding box center [231, 300] width 98 height 11
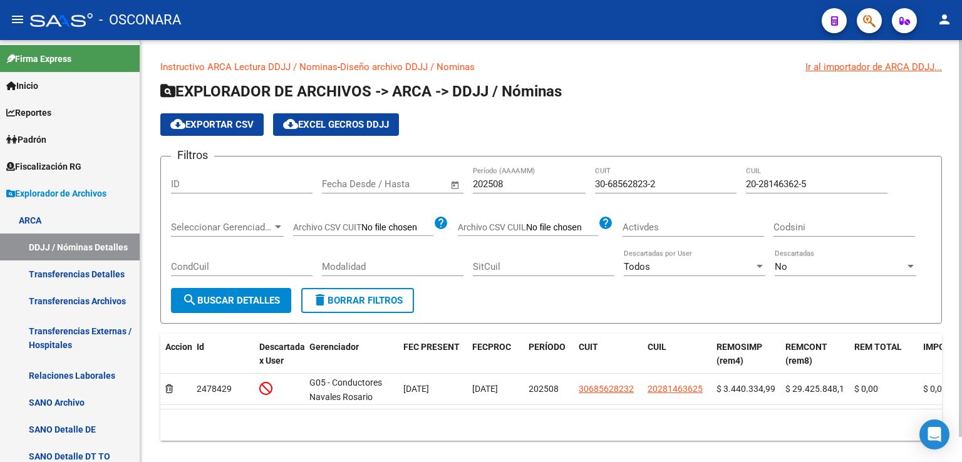
scroll to position [26, 0]
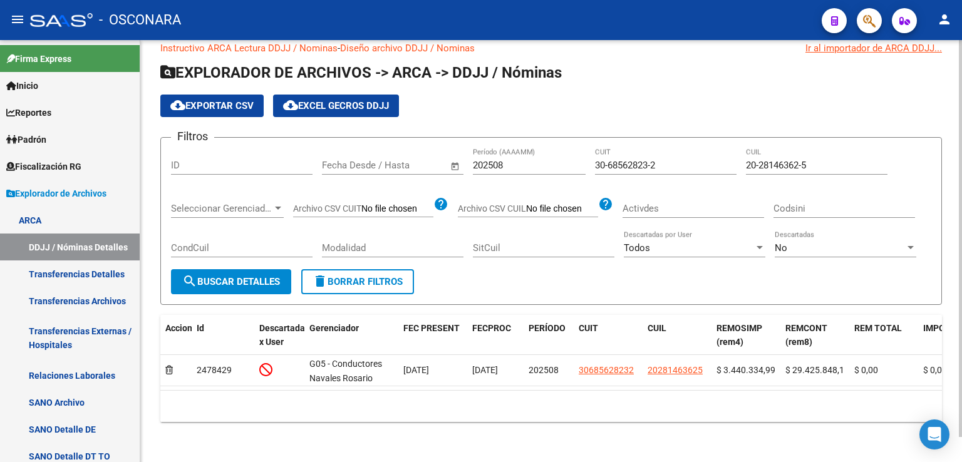
drag, startPoint x: 383, startPoint y: 394, endPoint x: 366, endPoint y: 396, distance: 17.1
click at [366, 396] on div "10 total 1" at bounding box center [550, 406] width 781 height 31
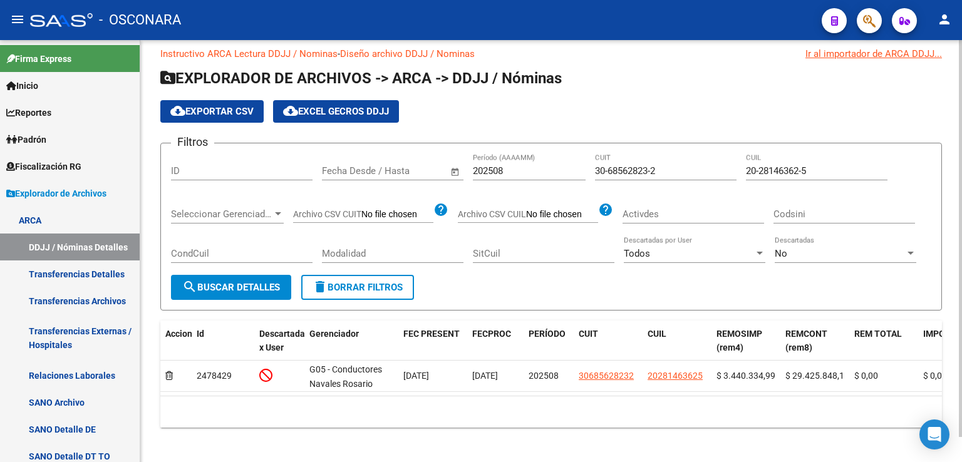
scroll to position [0, 0]
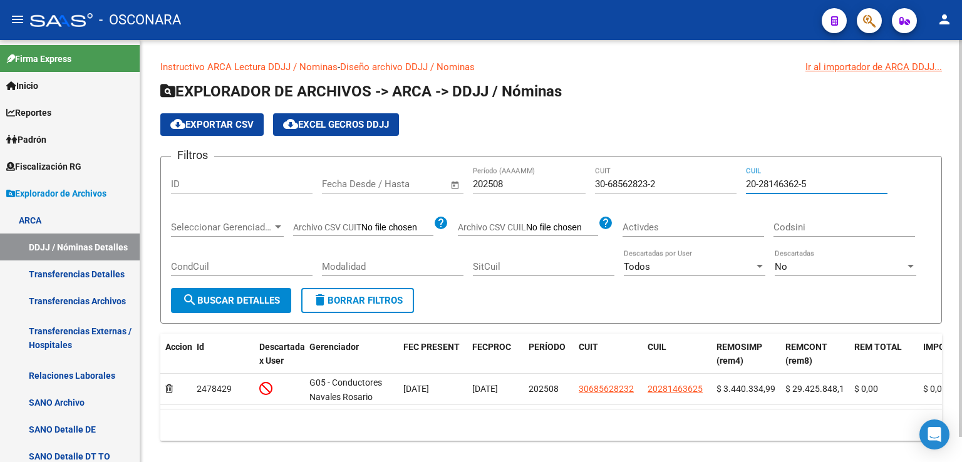
drag, startPoint x: 815, startPoint y: 178, endPoint x: 726, endPoint y: 193, distance: 89.5
click at [726, 193] on div "Filtros ID Fecha inicio – Fecha fin Fecha Desde / Hasta 202508 Período (AAAAMM)…" at bounding box center [551, 227] width 760 height 121
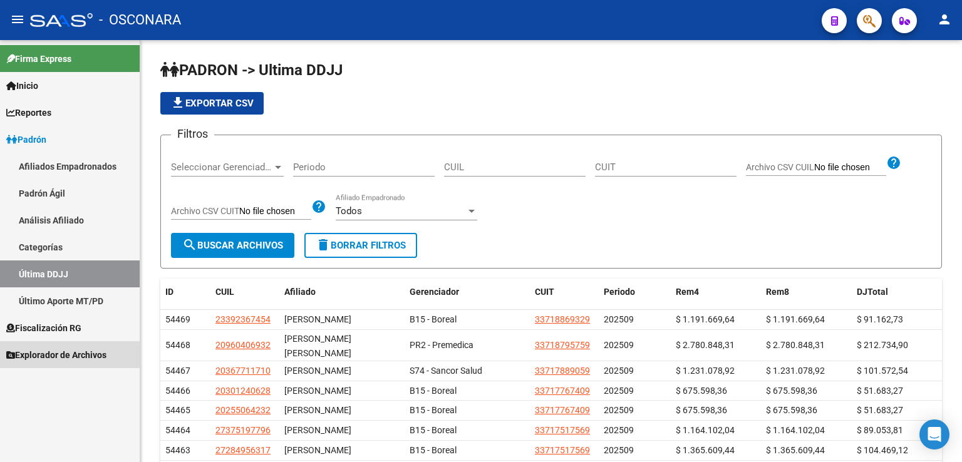
click at [60, 359] on span "Explorador de Archivos" at bounding box center [56, 355] width 100 height 14
click at [58, 356] on span "Explorador de Archivos" at bounding box center [56, 355] width 100 height 14
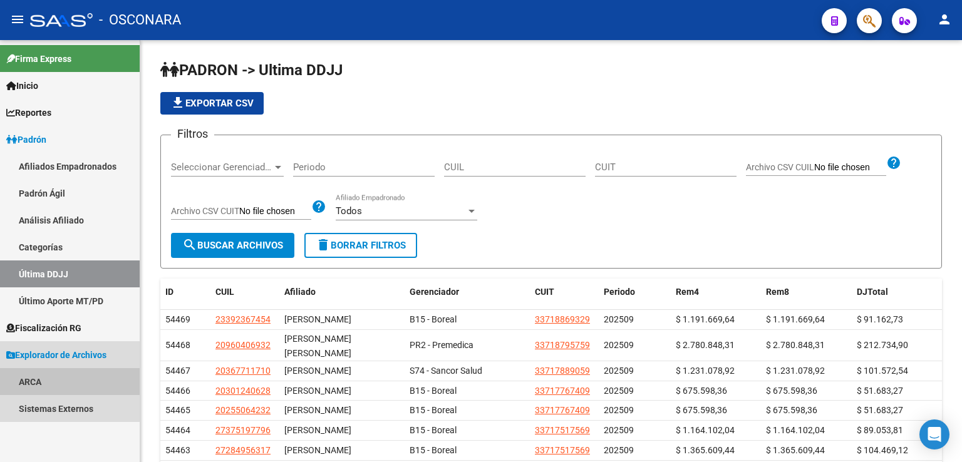
click at [29, 379] on link "ARCA" at bounding box center [70, 381] width 140 height 27
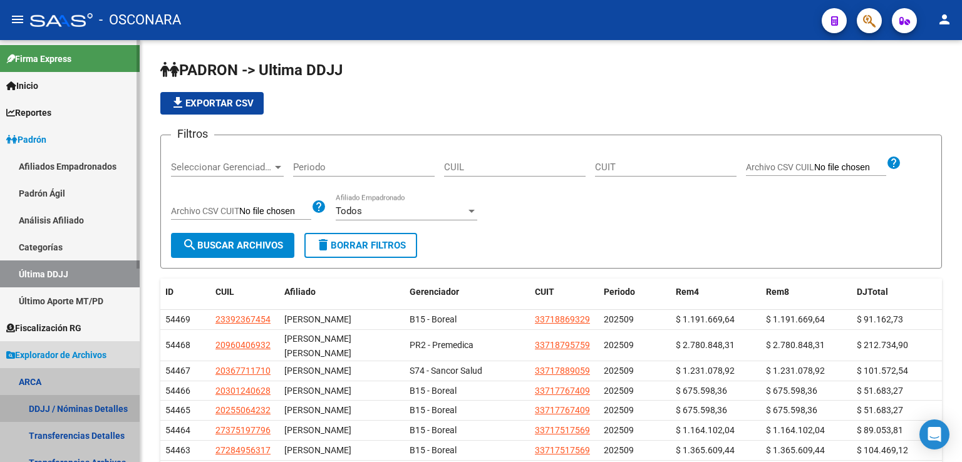
click at [58, 409] on link "DDJJ / Nóminas Detalles" at bounding box center [70, 408] width 140 height 27
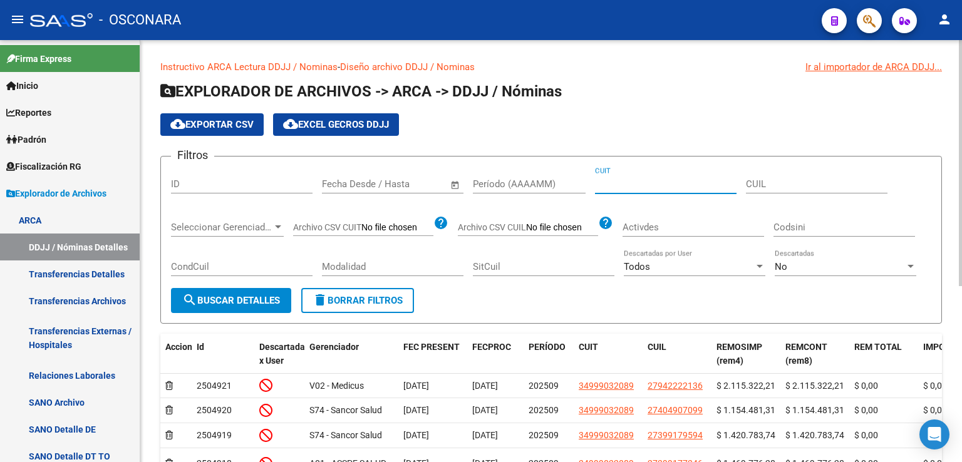
click at [616, 187] on input "CUIT" at bounding box center [666, 183] width 142 height 11
paste input "30-68562823-2"
type input "30-68562823-2"
click at [527, 189] on div "Período (AAAAMM)" at bounding box center [529, 180] width 113 height 27
type input "202508"
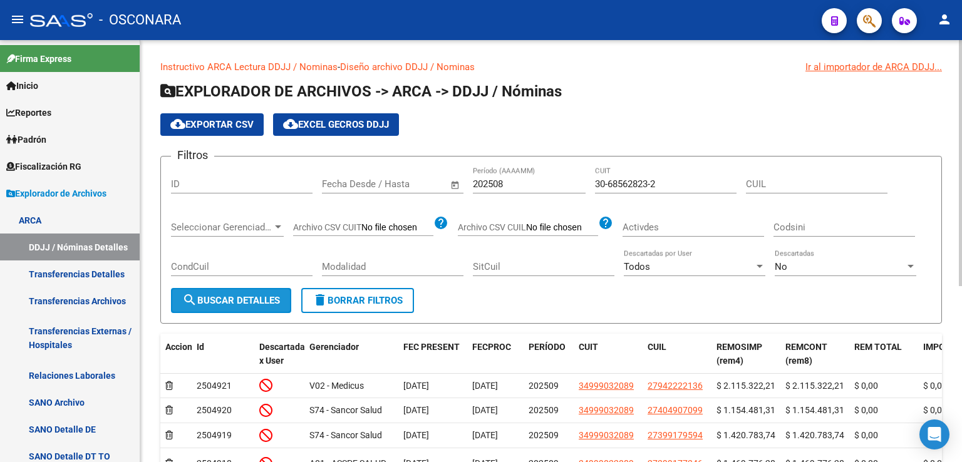
click at [242, 310] on button "search Buscar Detalles" at bounding box center [231, 300] width 120 height 25
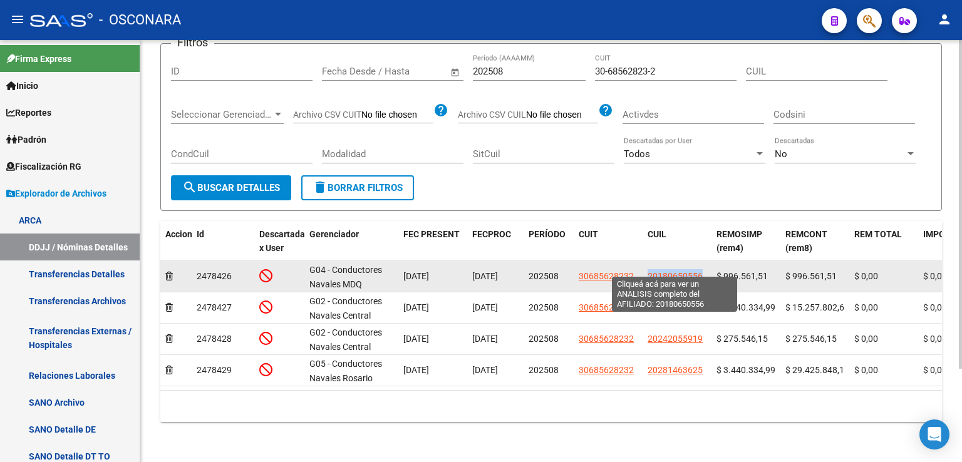
drag, startPoint x: 705, startPoint y: 267, endPoint x: 649, endPoint y: 266, distance: 55.7
click at [649, 269] on div "20180650556" at bounding box center [676, 276] width 59 height 14
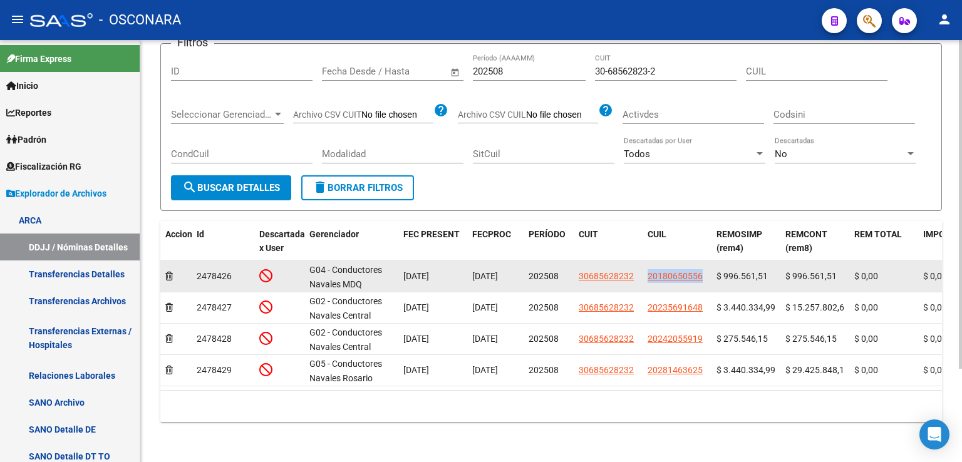
copy span "20180650556"
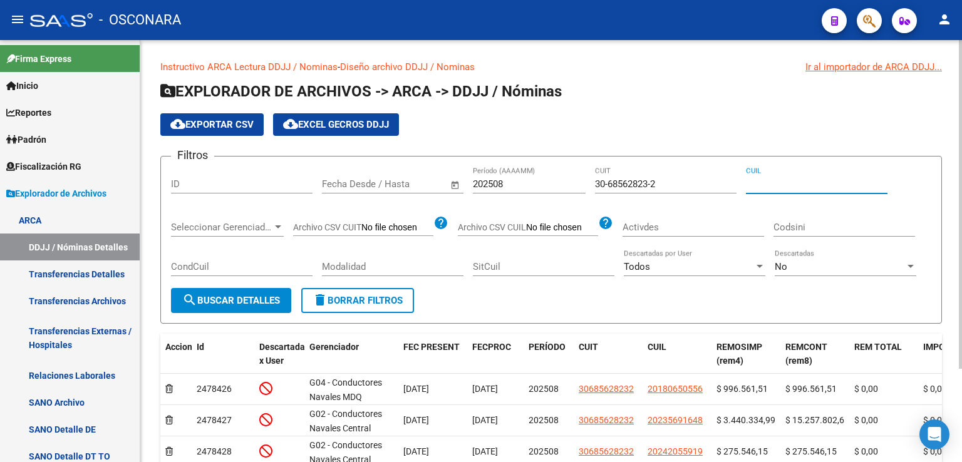
click at [780, 185] on input "CUIL" at bounding box center [817, 183] width 142 height 11
paste input "20-18065055-6"
type input "20-18065055-6"
click at [250, 298] on span "search Buscar Detalles" at bounding box center [231, 300] width 98 height 11
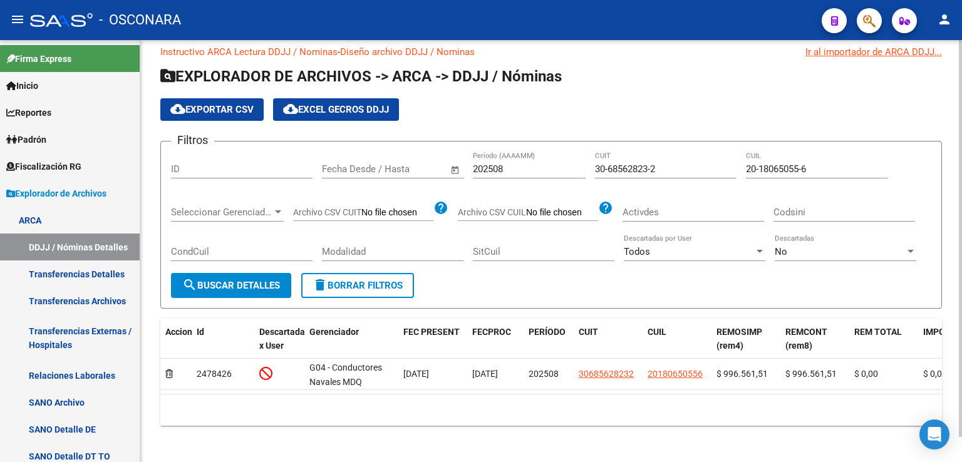
scroll to position [26, 0]
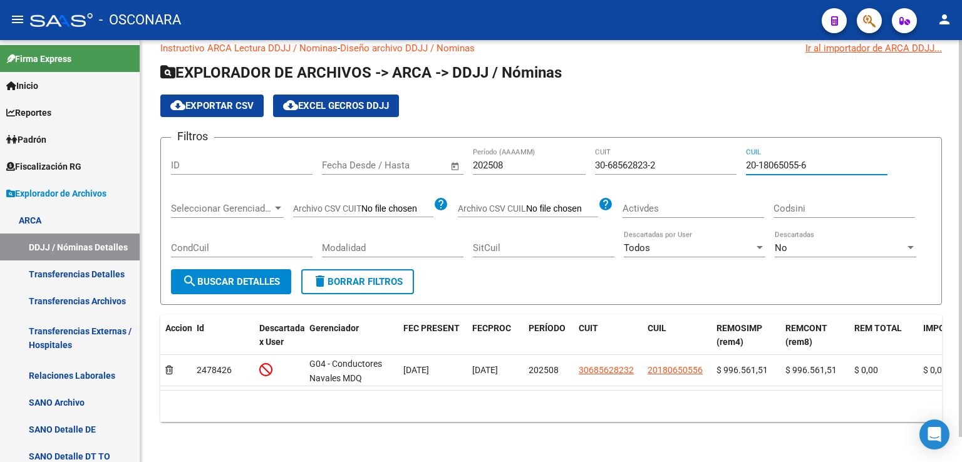
drag, startPoint x: 816, startPoint y: 158, endPoint x: 733, endPoint y: 161, distance: 84.0
click at [733, 161] on div "Filtros ID Fecha inicio – Fecha fin Fecha Desde / Hasta 202508 Período (AAAAMM)…" at bounding box center [551, 208] width 760 height 121
click at [258, 276] on span "search Buscar Detalles" at bounding box center [231, 281] width 98 height 11
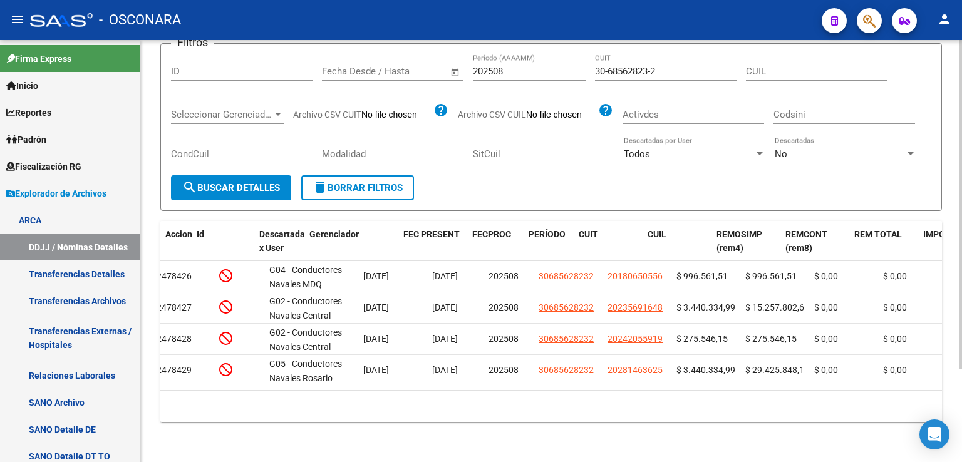
scroll to position [0, 0]
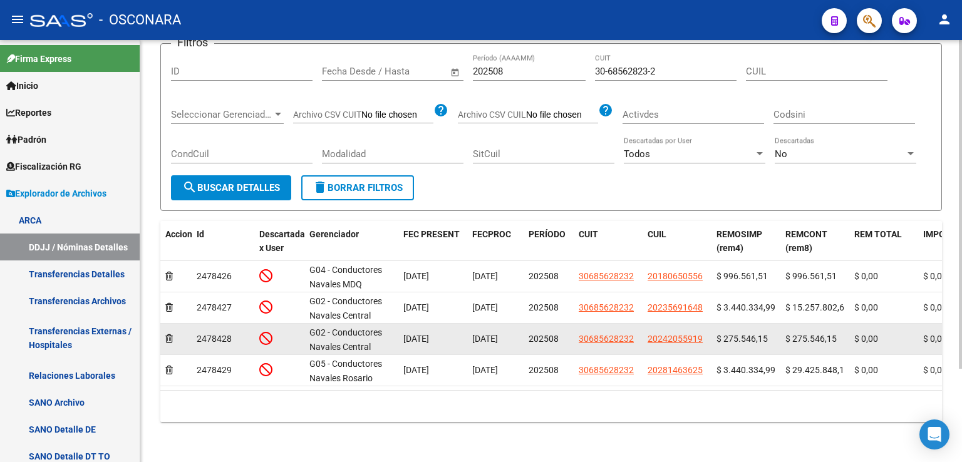
click at [701, 324] on datatable-body-cell "20242055919" at bounding box center [676, 339] width 69 height 31
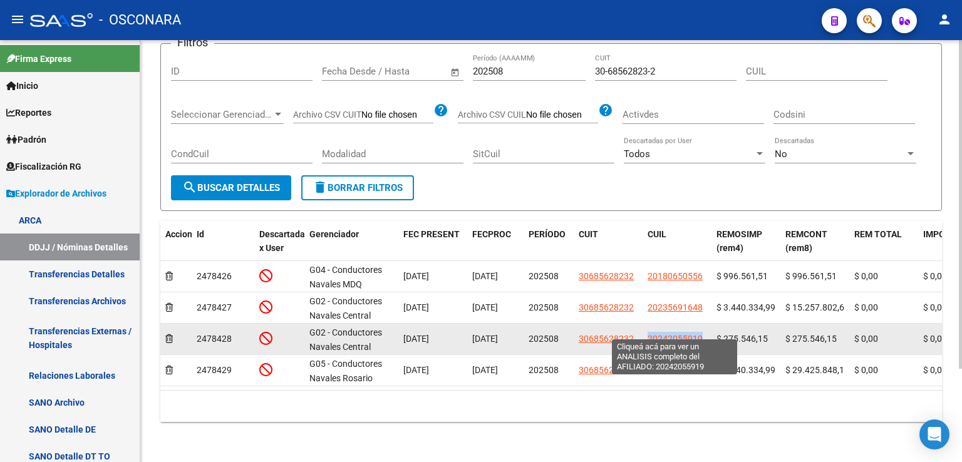
drag, startPoint x: 701, startPoint y: 328, endPoint x: 647, endPoint y: 333, distance: 54.1
click at [647, 334] on span "20242055919" at bounding box center [674, 339] width 55 height 10
copy span "20242055919"
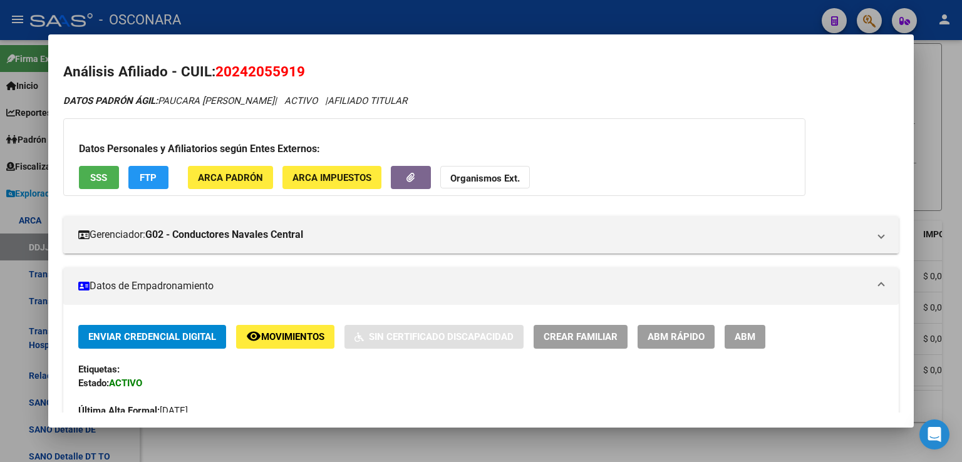
drag, startPoint x: 647, startPoint y: 333, endPoint x: 537, endPoint y: 91, distance: 266.5
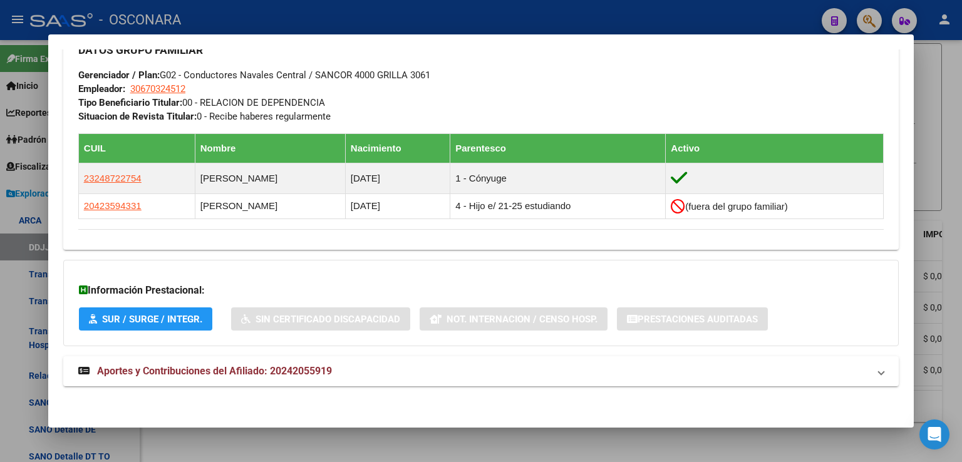
scroll to position [605, 0]
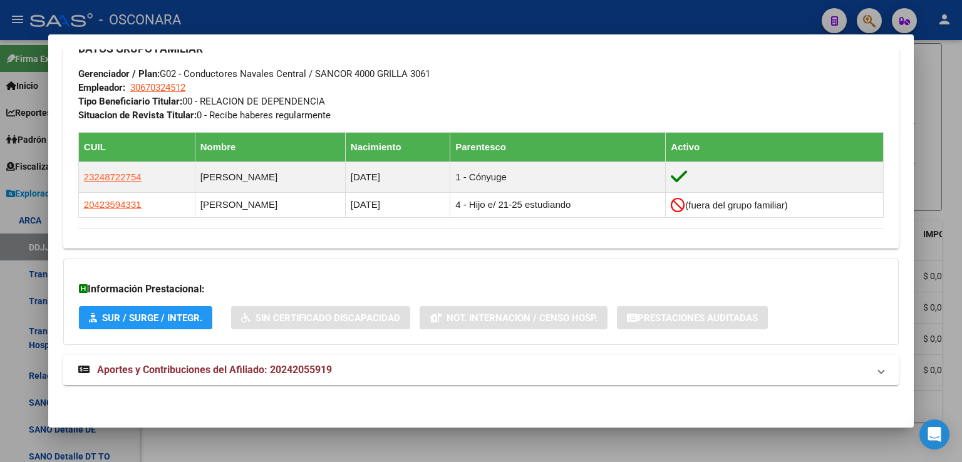
click at [935, 146] on div at bounding box center [481, 231] width 962 height 462
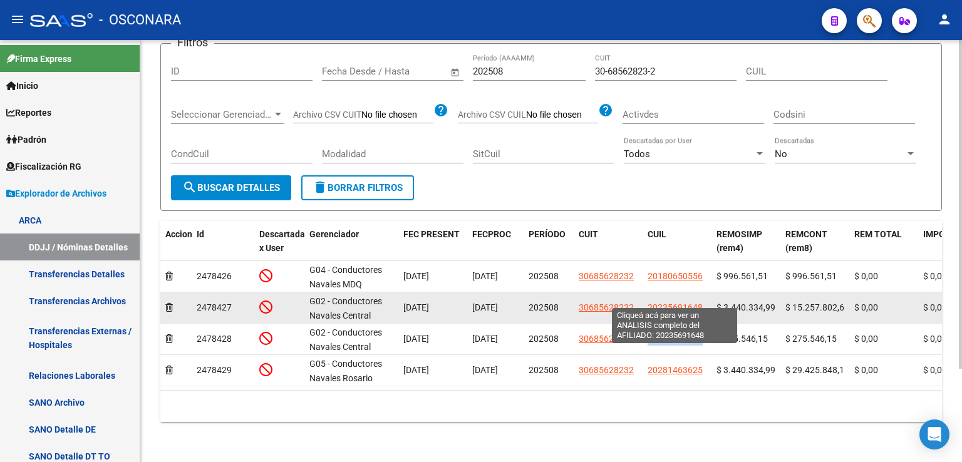
drag, startPoint x: 704, startPoint y: 299, endPoint x: 648, endPoint y: 299, distance: 55.7
click at [648, 301] on div "20235691648" at bounding box center [676, 308] width 59 height 14
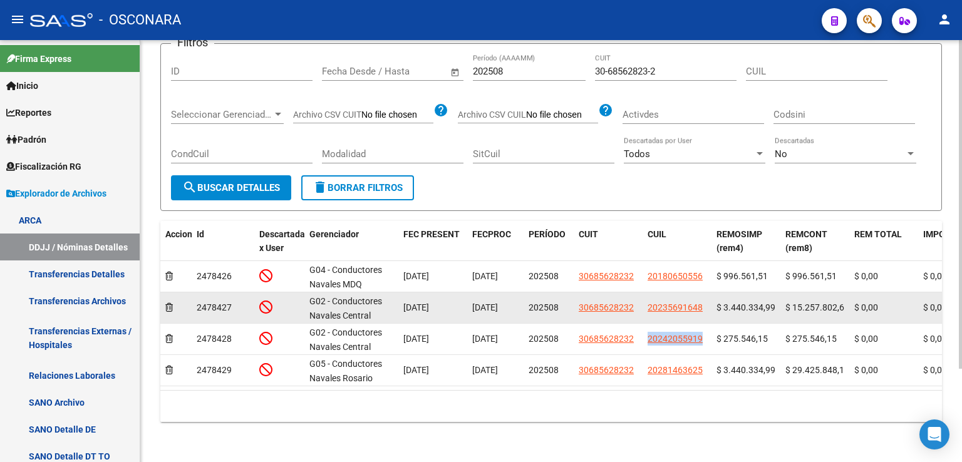
copy span "20235691648"
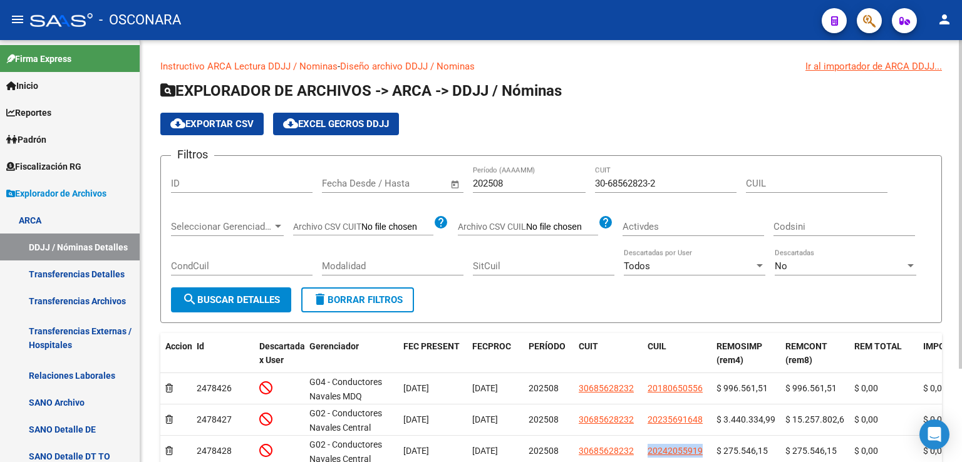
scroll to position [0, 0]
click at [761, 178] on input "CUIL" at bounding box center [817, 183] width 142 height 11
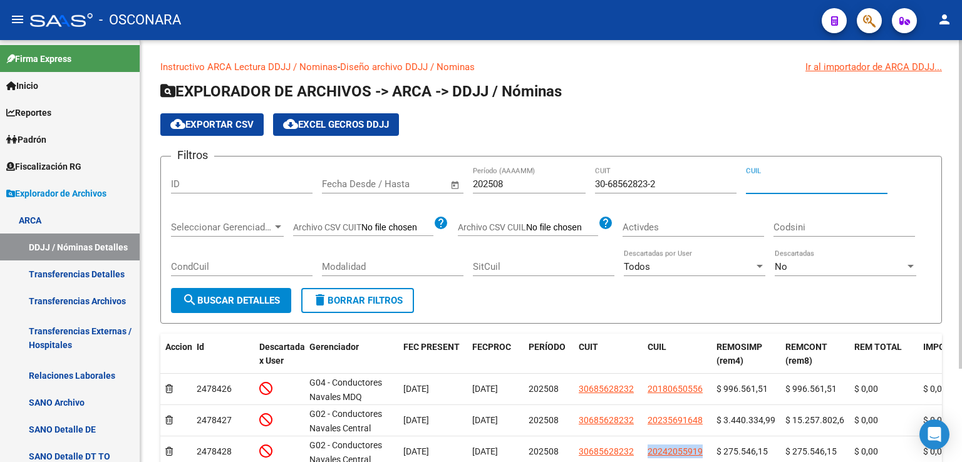
paste input "20-23569164-8"
type input "20-23569164-8"
click at [251, 299] on span "search Buscar Detalles" at bounding box center [231, 300] width 98 height 11
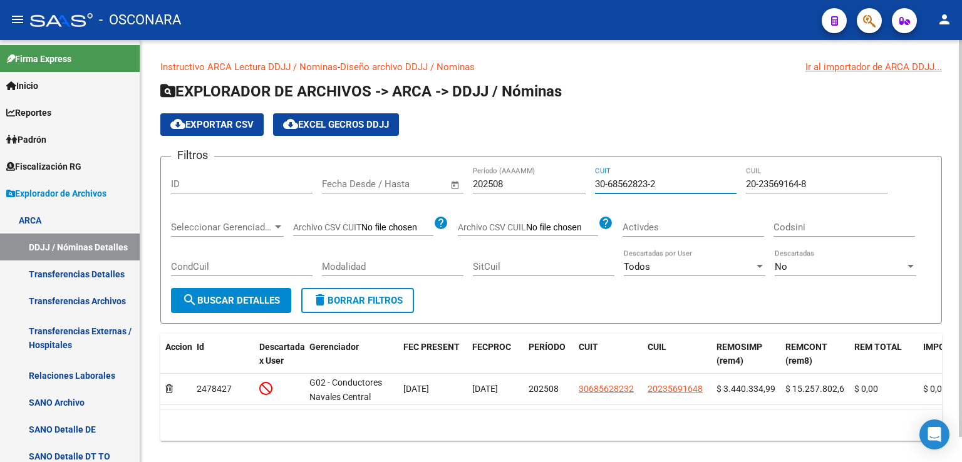
drag, startPoint x: 671, startPoint y: 180, endPoint x: 558, endPoint y: 213, distance: 117.9
click at [561, 210] on div "Filtros ID Fecha inicio – Fecha fin Fecha Desde / Hasta 202508 Período (AAAAMM)…" at bounding box center [551, 227] width 760 height 121
paste input "71353450-8"
type input "30-71353450-8"
drag, startPoint x: 816, startPoint y: 183, endPoint x: 736, endPoint y: 205, distance: 83.1
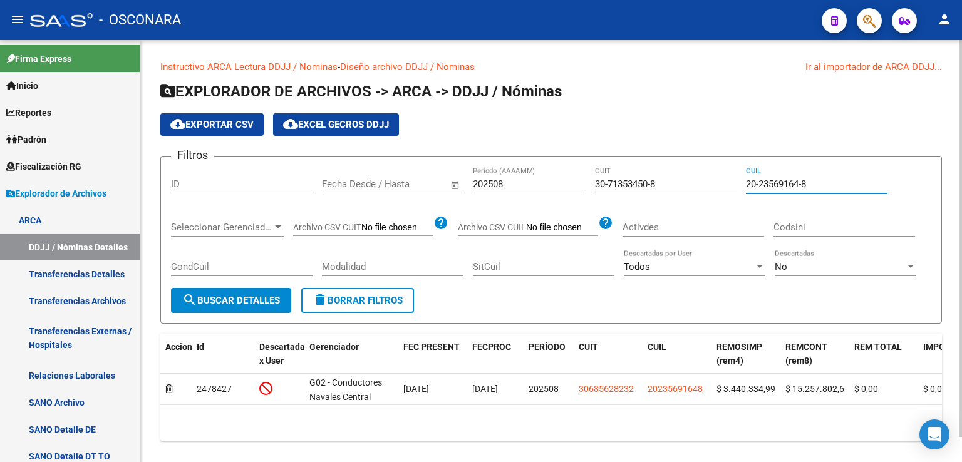
click at [737, 205] on div "Filtros ID Fecha inicio – Fecha fin Fecha Desde / Hasta 202508 Período (AAAAMM)…" at bounding box center [551, 227] width 760 height 121
click at [230, 295] on span "search Buscar Detalles" at bounding box center [231, 300] width 98 height 11
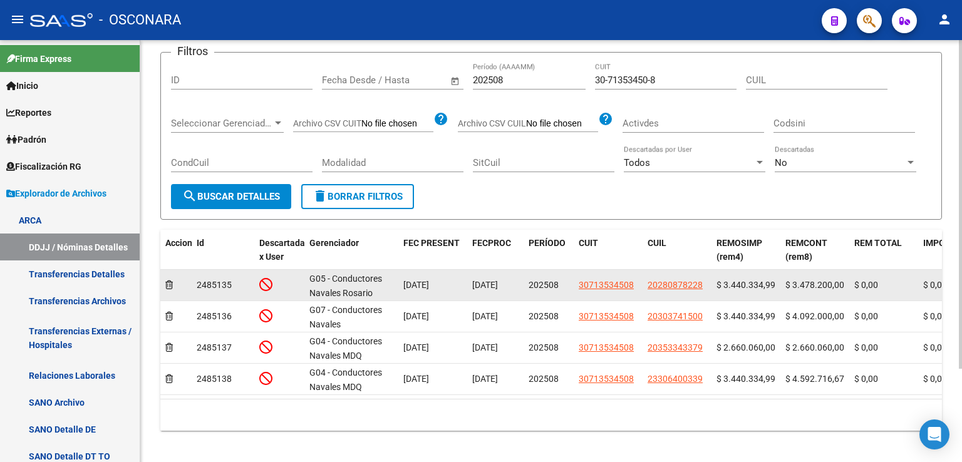
scroll to position [120, 0]
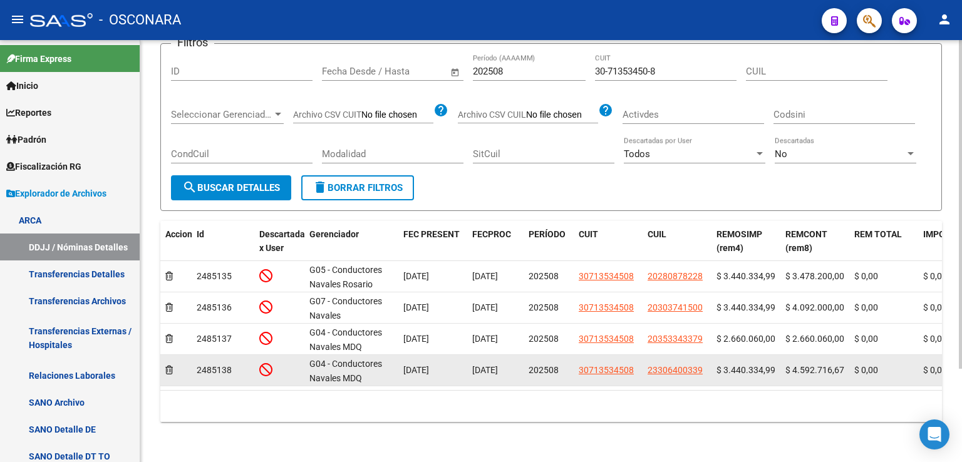
drag, startPoint x: 701, startPoint y: 363, endPoint x: 646, endPoint y: 360, distance: 55.2
click at [646, 360] on datatable-body-cell "23306400339" at bounding box center [676, 370] width 69 height 31
copy span "23306400339"
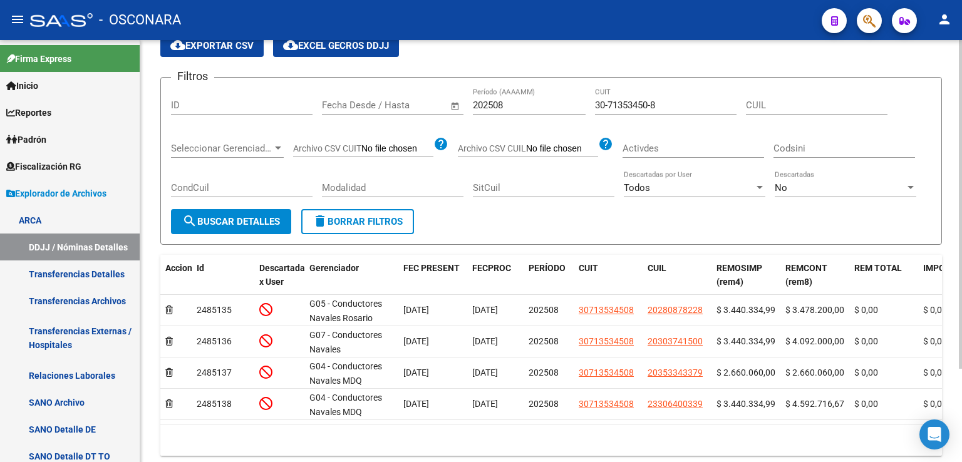
scroll to position [0, 0]
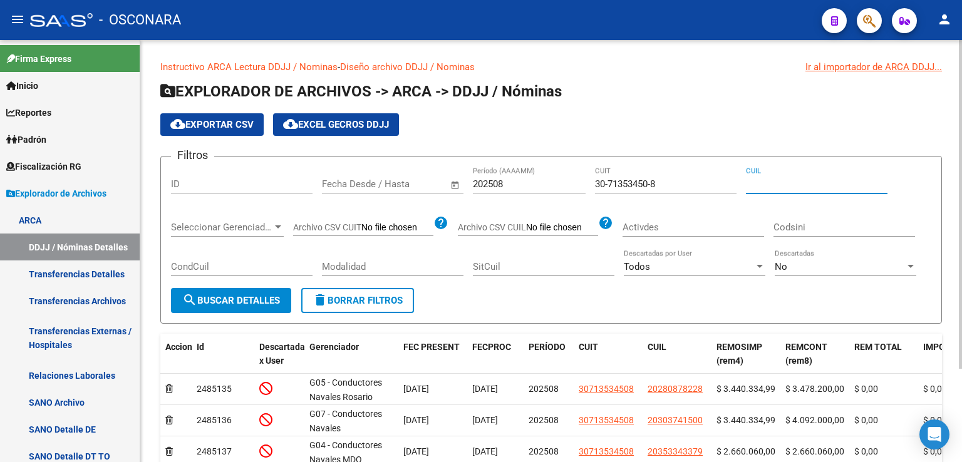
click at [758, 183] on input "CUIL" at bounding box center [817, 183] width 142 height 11
paste input "23-30640033-9"
type input "23-30640033-9"
click at [260, 299] on span "search Buscar Detalles" at bounding box center [231, 300] width 98 height 11
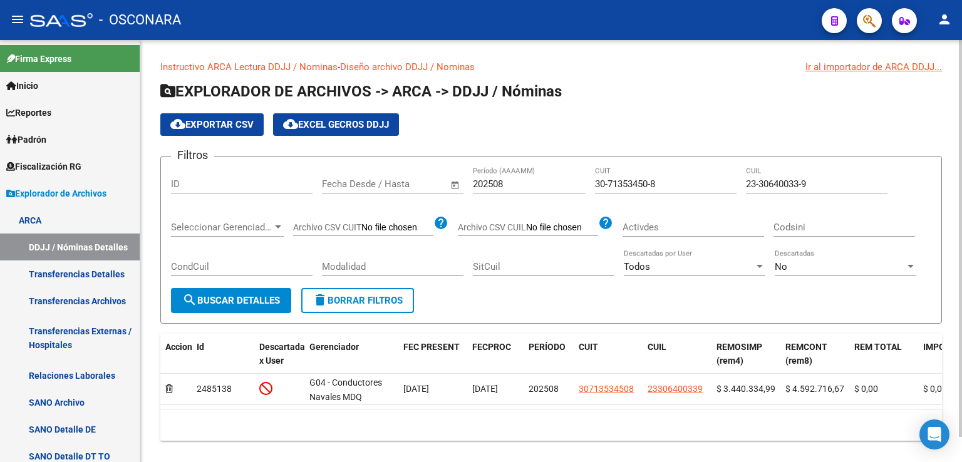
click at [260, 299] on span "search Buscar Detalles" at bounding box center [231, 300] width 98 height 11
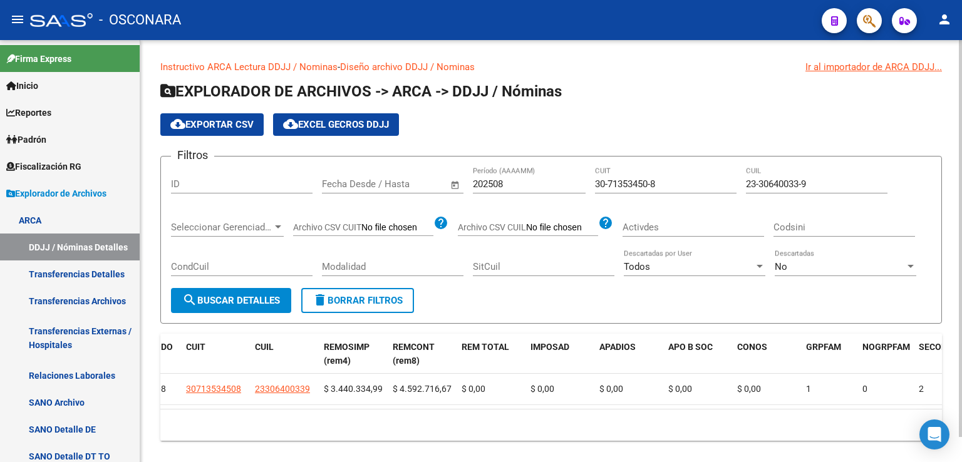
click at [674, 259] on div "Todos Descartadas por User" at bounding box center [695, 262] width 142 height 27
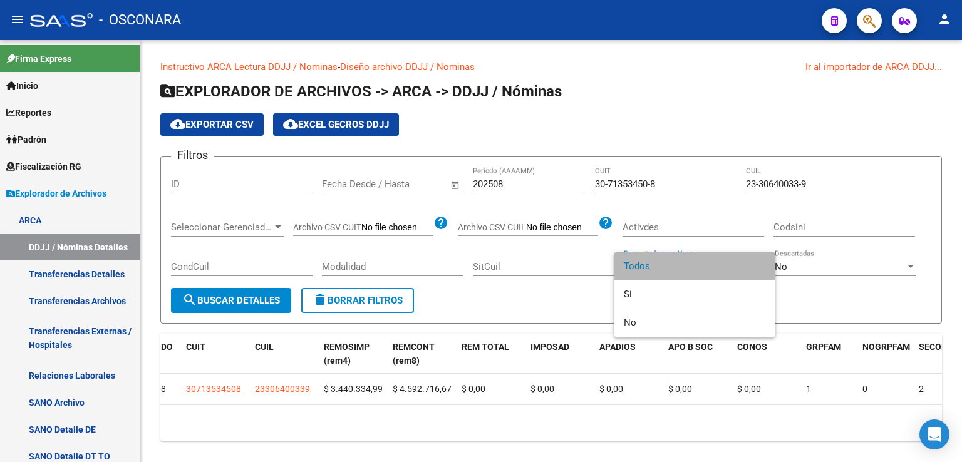
click at [658, 272] on span "Todos" at bounding box center [695, 266] width 142 height 28
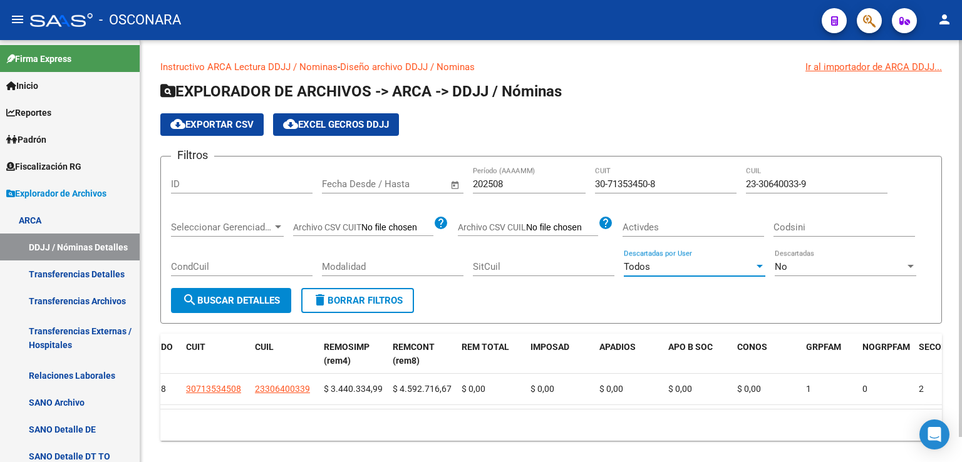
click at [239, 300] on span "search Buscar Detalles" at bounding box center [231, 300] width 98 height 11
click at [684, 264] on div "Todos" at bounding box center [689, 266] width 130 height 11
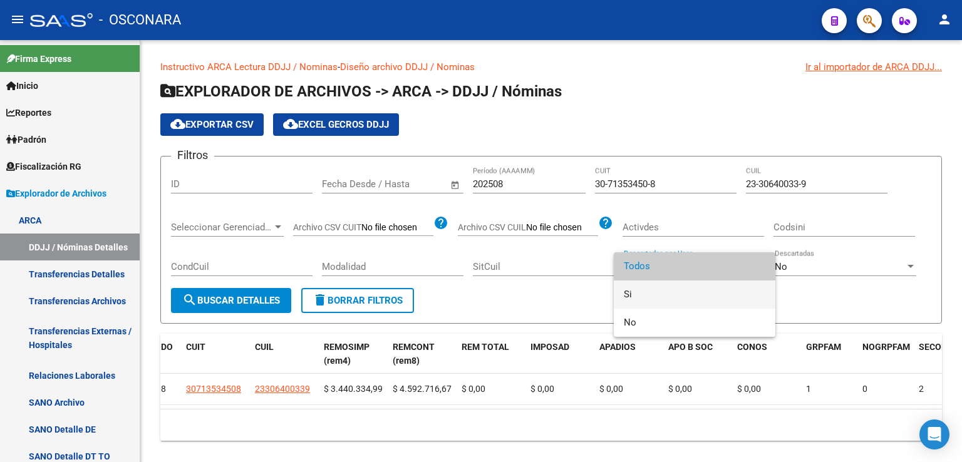
click at [668, 289] on span "Si" at bounding box center [695, 295] width 142 height 28
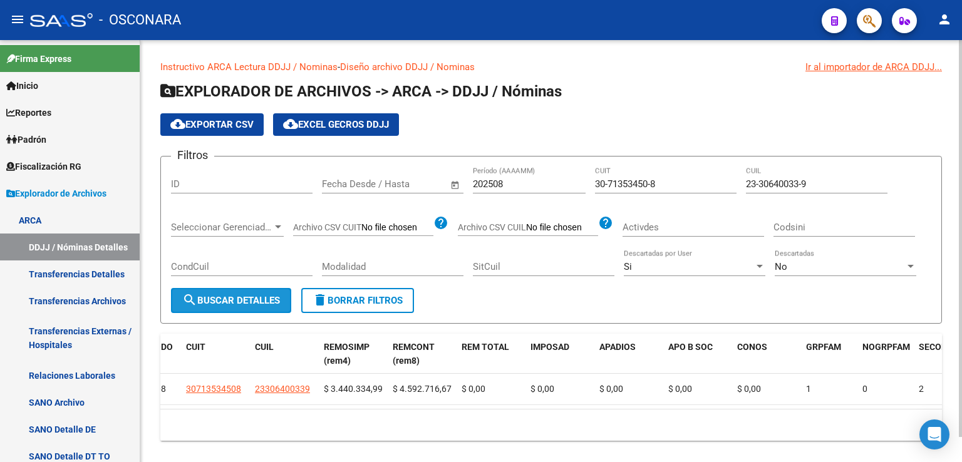
click at [221, 302] on span "search Buscar Detalles" at bounding box center [231, 300] width 98 height 11
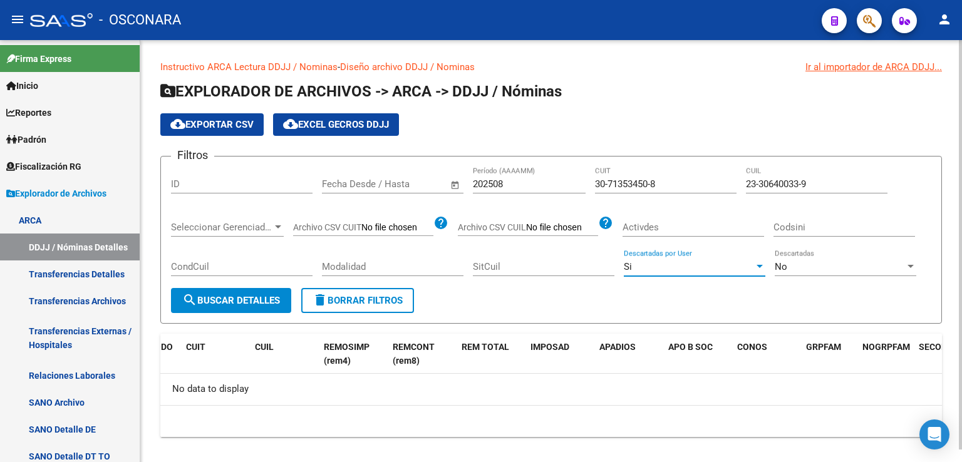
click at [691, 263] on div "Si" at bounding box center [689, 266] width 130 height 11
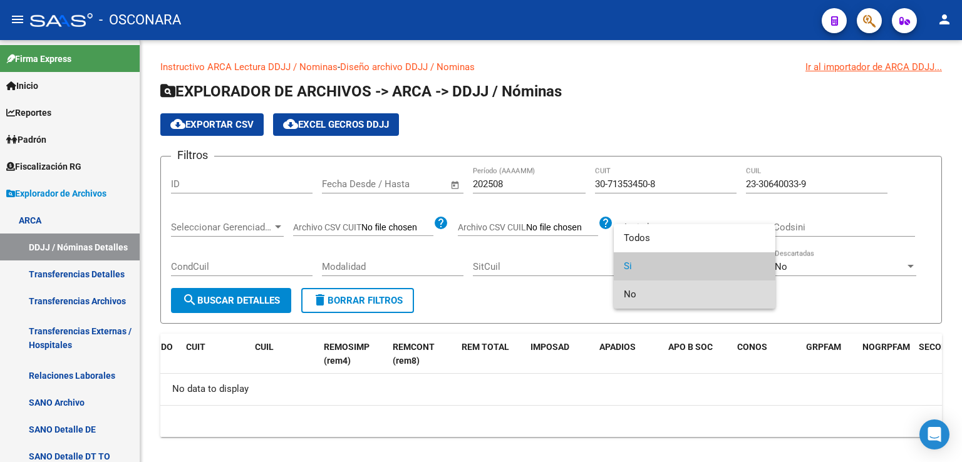
click at [679, 296] on span "No" at bounding box center [695, 295] width 142 height 28
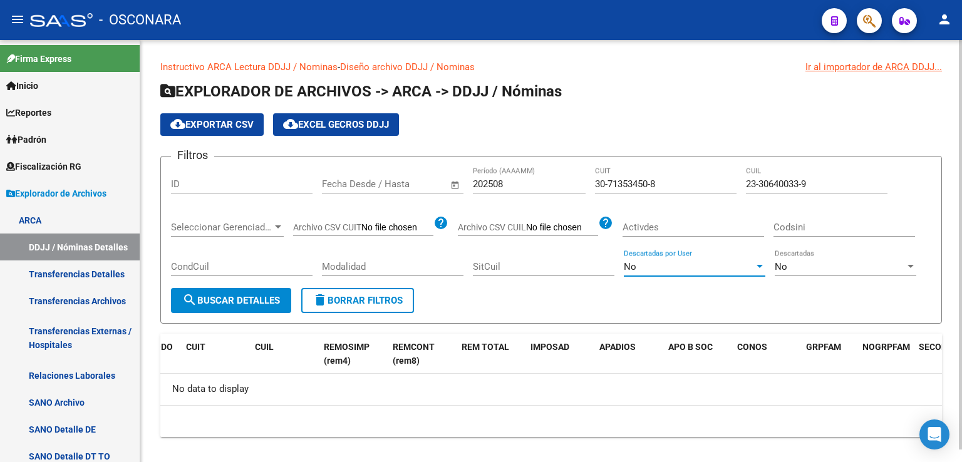
click at [225, 310] on button "search Buscar Detalles" at bounding box center [231, 300] width 120 height 25
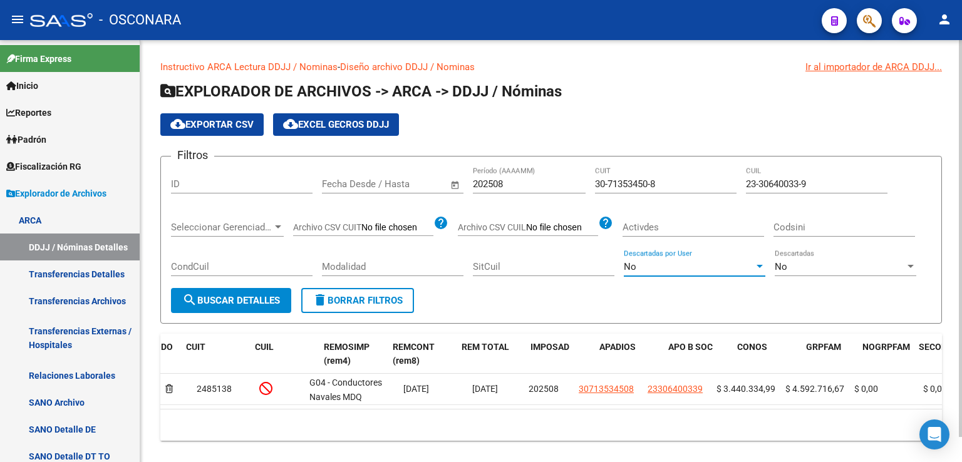
click at [703, 269] on div "No" at bounding box center [689, 266] width 130 height 11
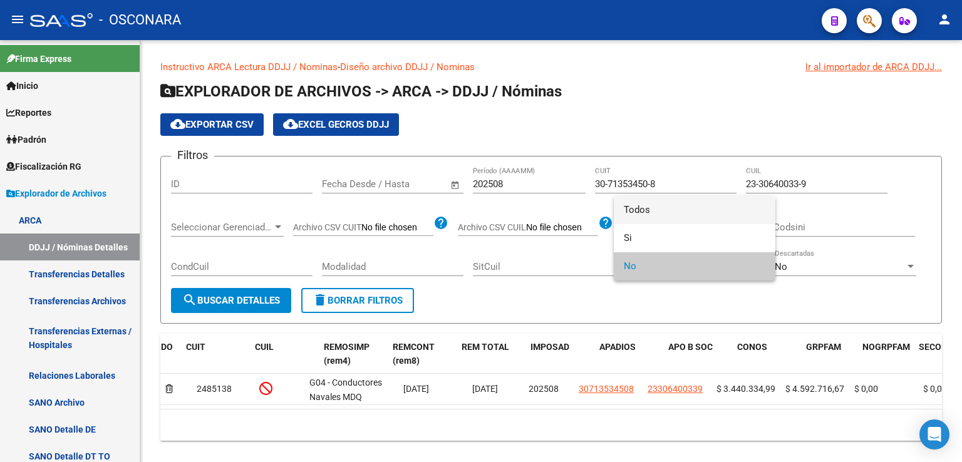
click at [695, 207] on span "Todos" at bounding box center [695, 210] width 142 height 28
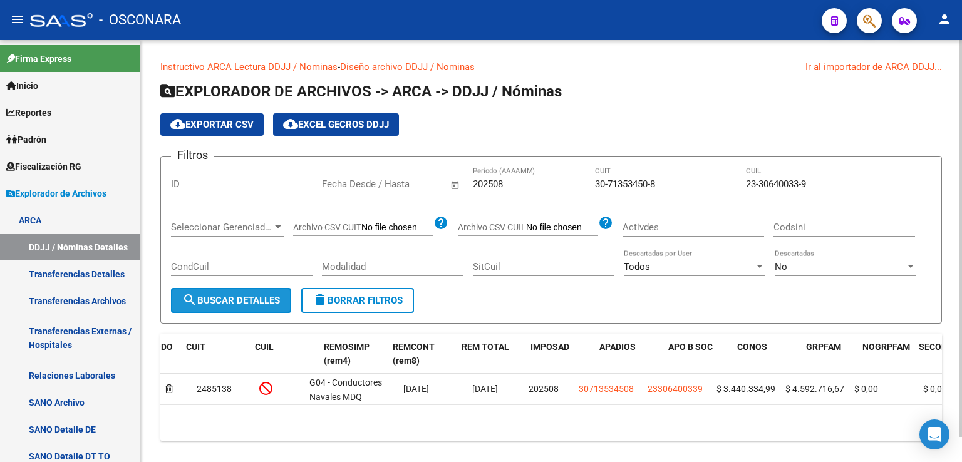
click at [250, 301] on span "search Buscar Detalles" at bounding box center [231, 300] width 98 height 11
drag, startPoint x: 821, startPoint y: 178, endPoint x: 716, endPoint y: 192, distance: 105.5
click at [716, 192] on div "Filtros ID Fecha inicio – Fecha fin Fecha Desde / Hasta 202508 Período (AAAAMM)…" at bounding box center [551, 227] width 760 height 121
click at [265, 289] on button "search Buscar Detalles" at bounding box center [231, 300] width 120 height 25
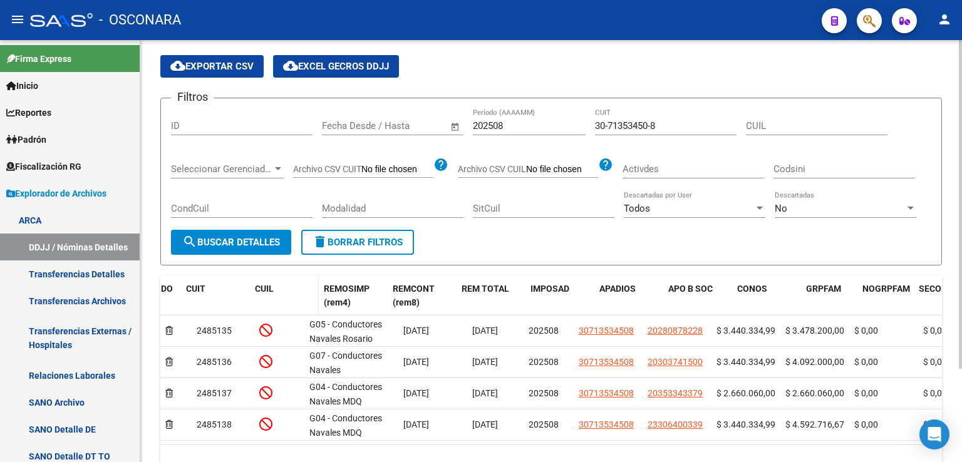
scroll to position [58, 0]
click at [255, 242] on span "search Buscar Detalles" at bounding box center [231, 242] width 98 height 11
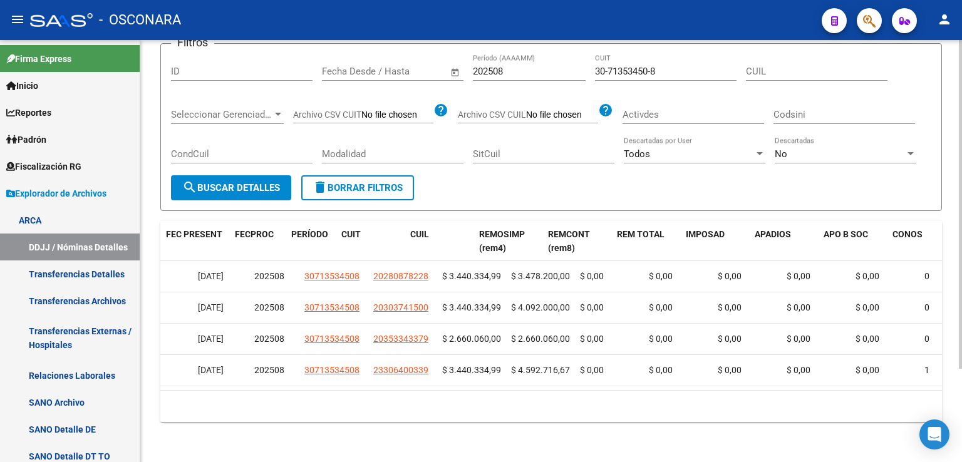
scroll to position [0, 0]
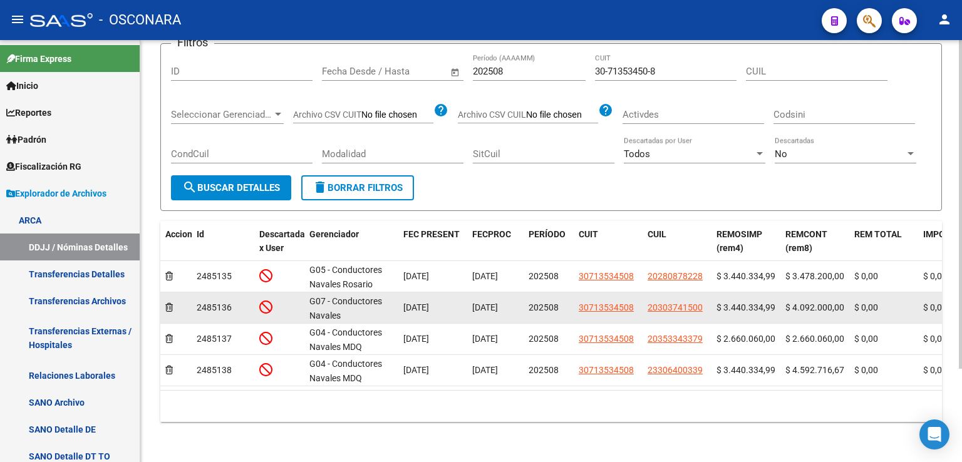
drag, startPoint x: 709, startPoint y: 301, endPoint x: 646, endPoint y: 297, distance: 62.7
click at [646, 297] on datatable-body-cell "20303741500" at bounding box center [676, 307] width 69 height 31
copy span "20303741500"
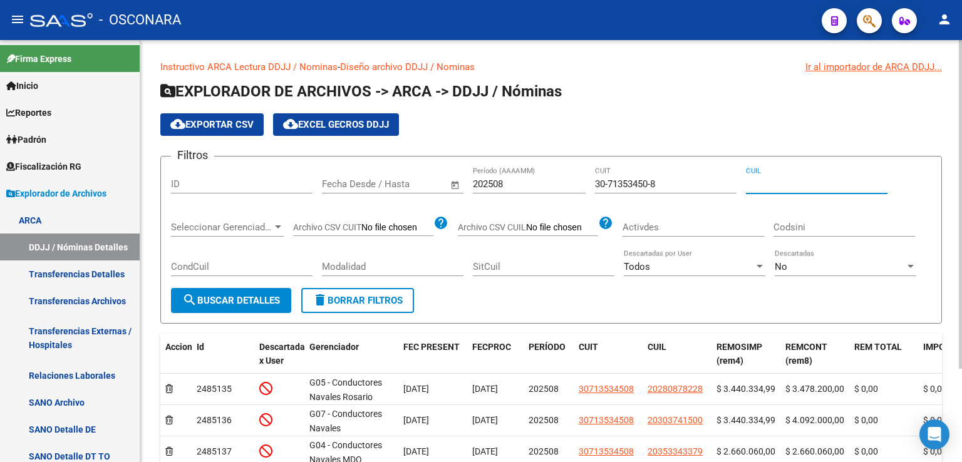
click at [776, 188] on input "CUIL" at bounding box center [817, 183] width 142 height 11
paste input "20-30374150-0"
type input "20-30374150-0"
click at [669, 266] on div "Todos" at bounding box center [689, 266] width 130 height 11
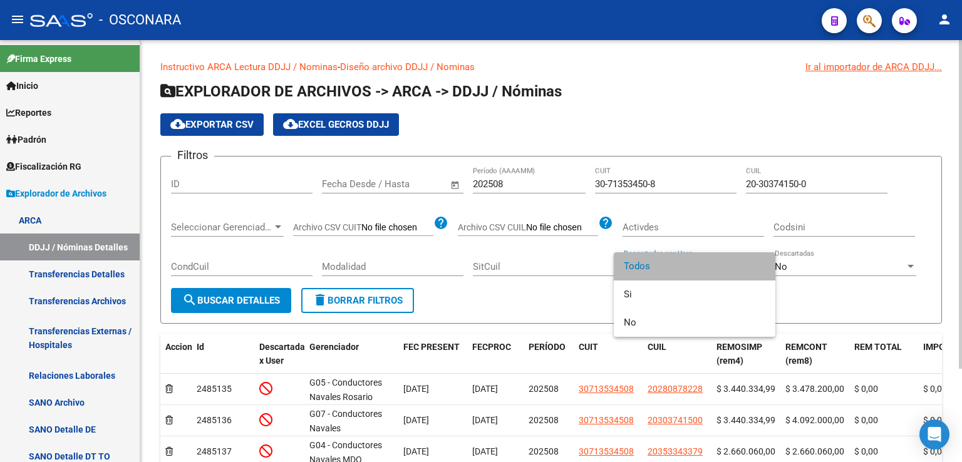
drag, startPoint x: 665, startPoint y: 268, endPoint x: 475, endPoint y: 312, distance: 194.7
click at [664, 268] on span "Todos" at bounding box center [695, 266] width 142 height 28
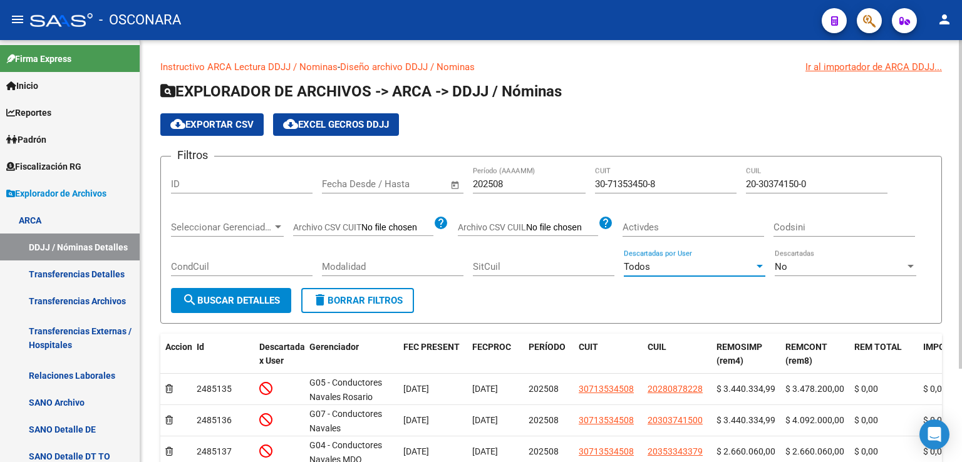
click at [240, 302] on span "search Buscar Detalles" at bounding box center [231, 300] width 98 height 11
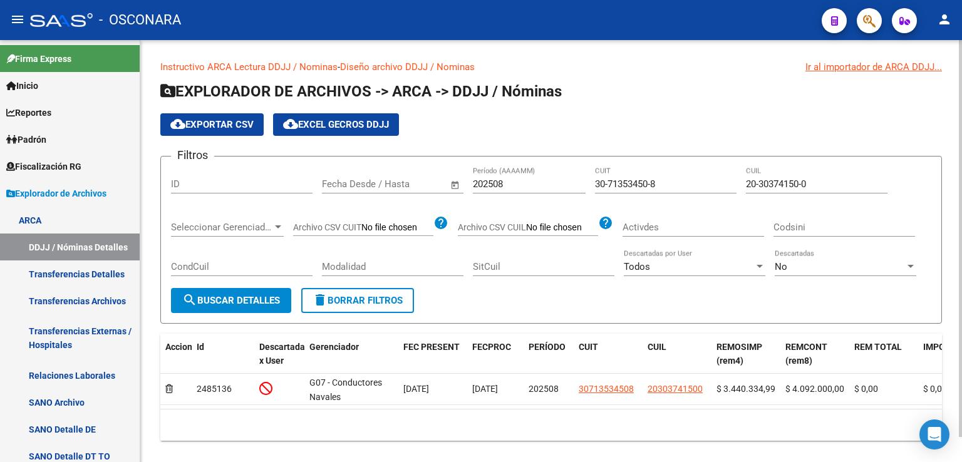
scroll to position [26, 0]
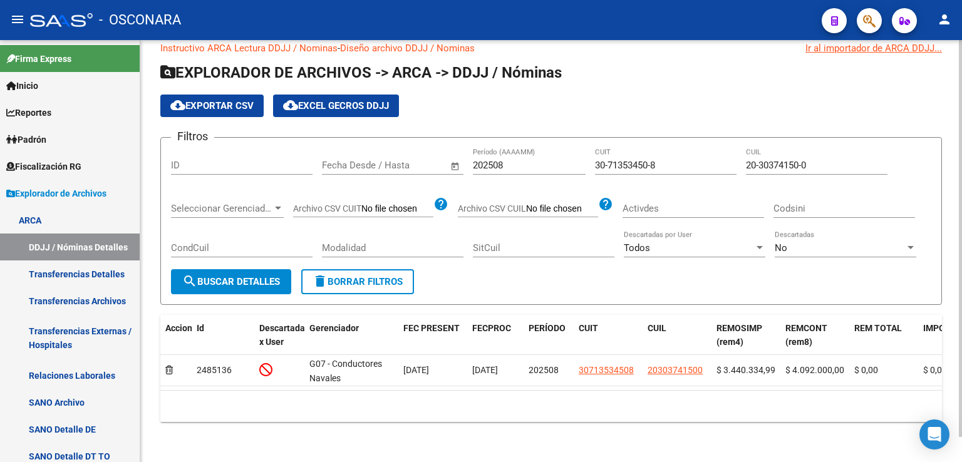
click at [803, 230] on div "No Descartadas" at bounding box center [846, 243] width 142 height 27
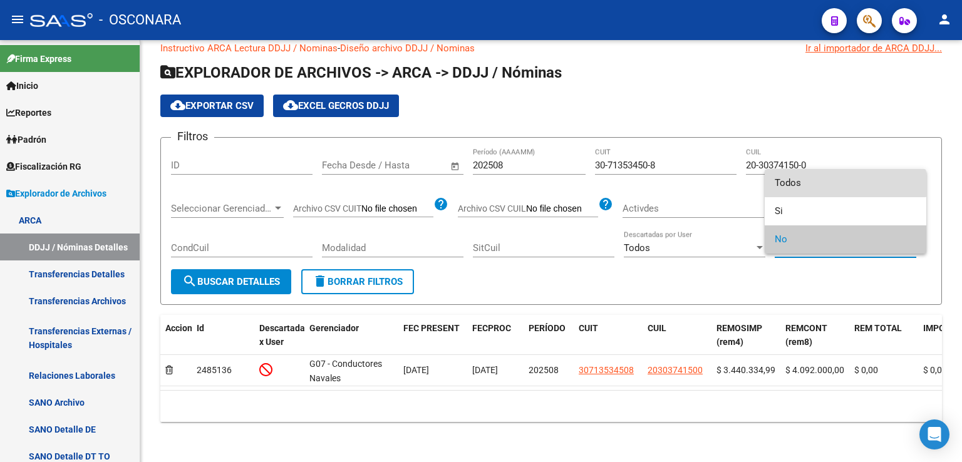
click at [816, 184] on span "Todos" at bounding box center [846, 183] width 142 height 28
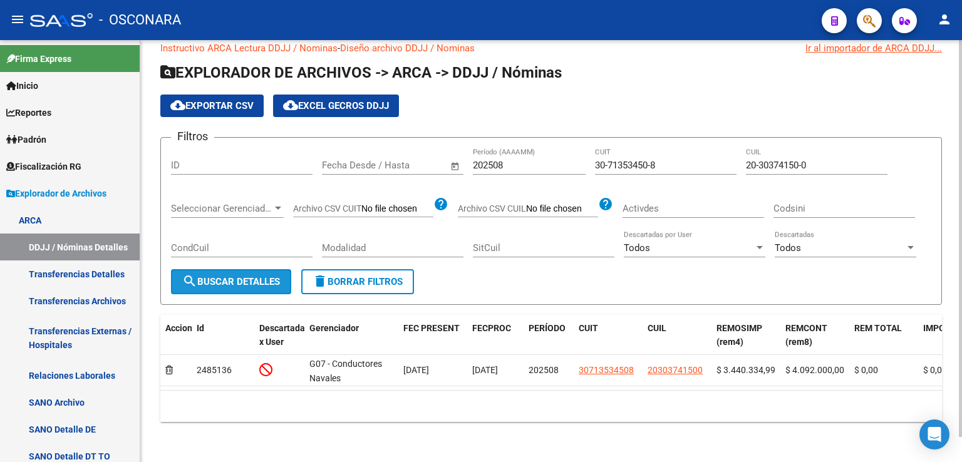
click at [253, 269] on button "search Buscar Detalles" at bounding box center [231, 281] width 120 height 25
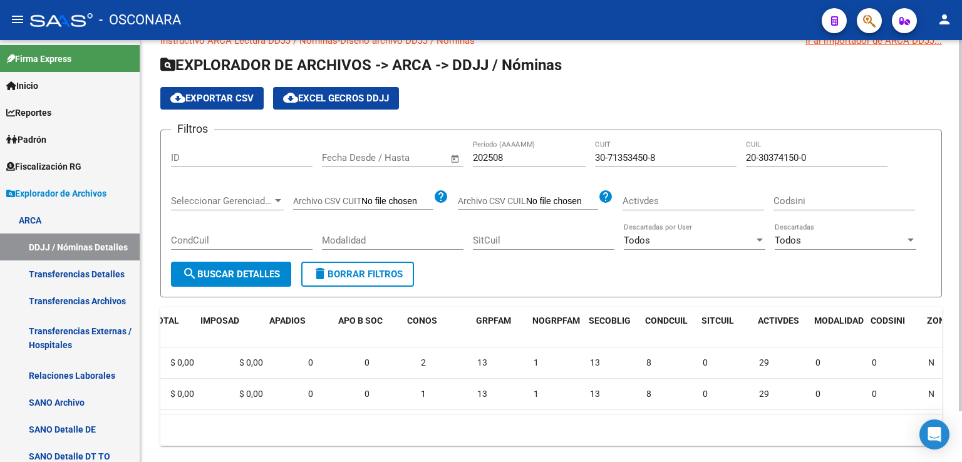
scroll to position [0, 0]
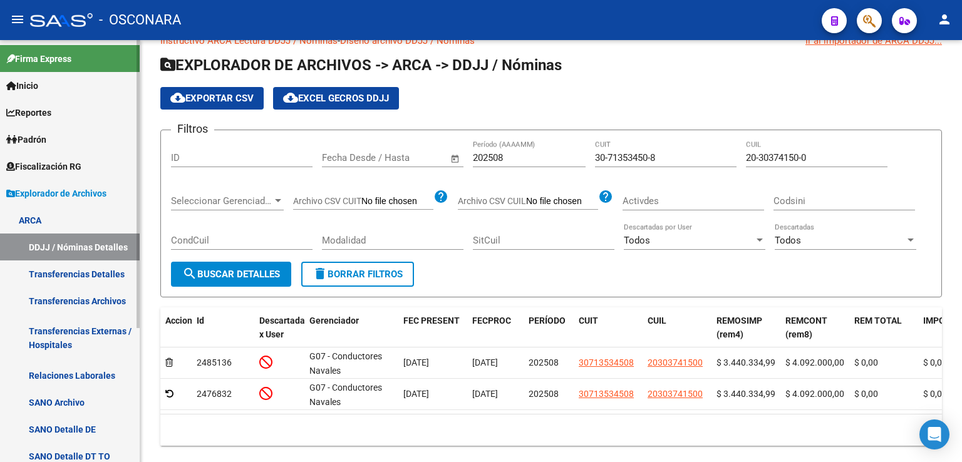
click at [110, 245] on link "DDJJ / Nóminas Detalles" at bounding box center [70, 247] width 140 height 27
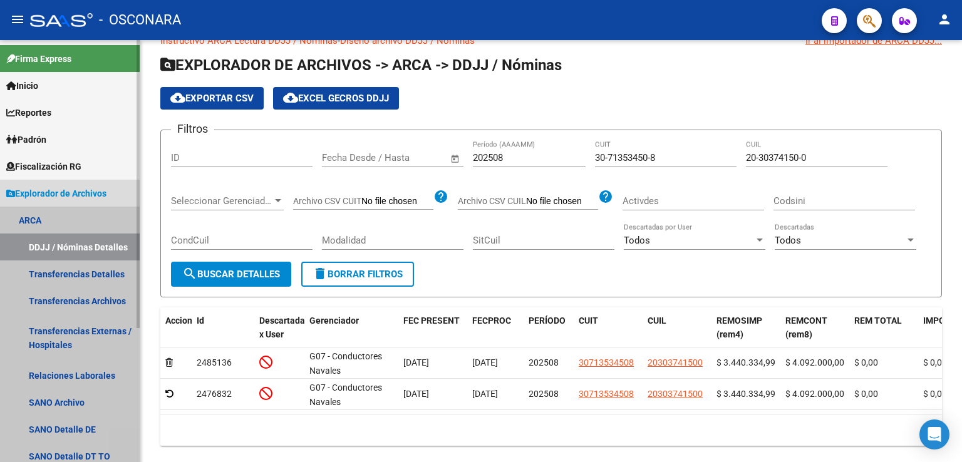
click at [55, 216] on link "ARCA" at bounding box center [70, 220] width 140 height 27
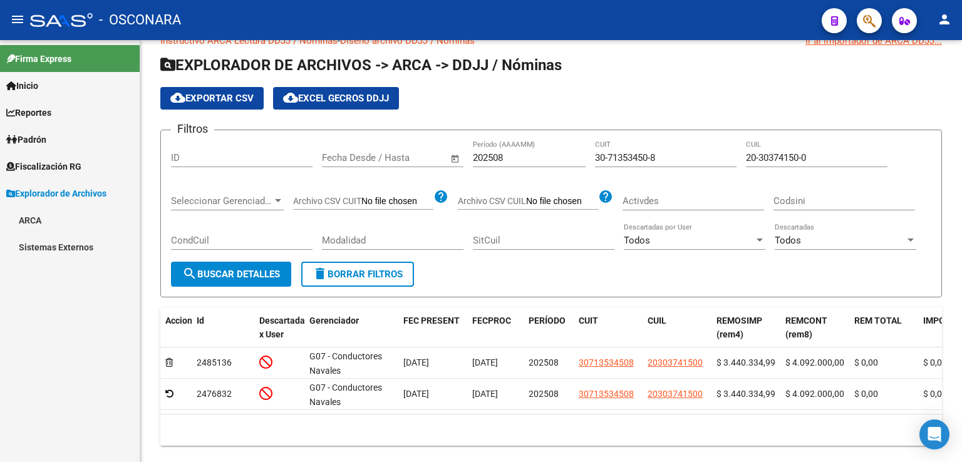
click at [56, 194] on span "Explorador de Archivos" at bounding box center [56, 194] width 100 height 14
click at [50, 198] on span "Explorador de Archivos" at bounding box center [56, 194] width 100 height 14
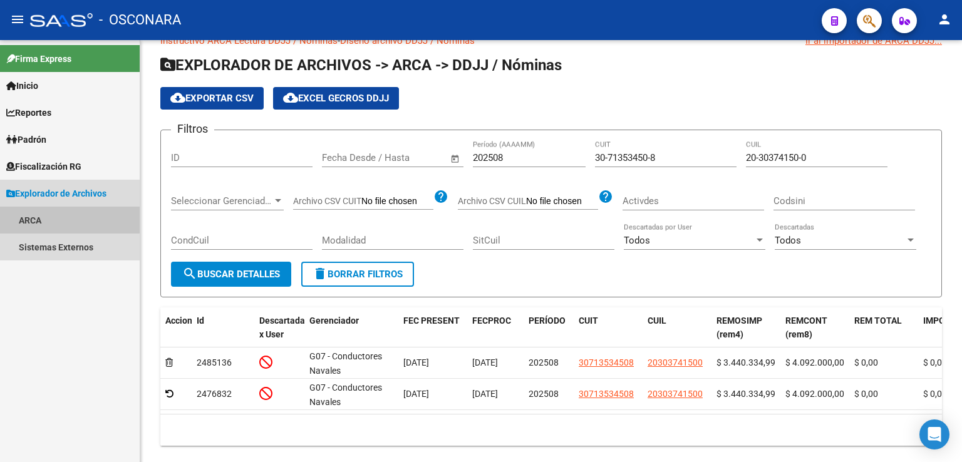
click at [43, 218] on link "ARCA" at bounding box center [70, 220] width 140 height 27
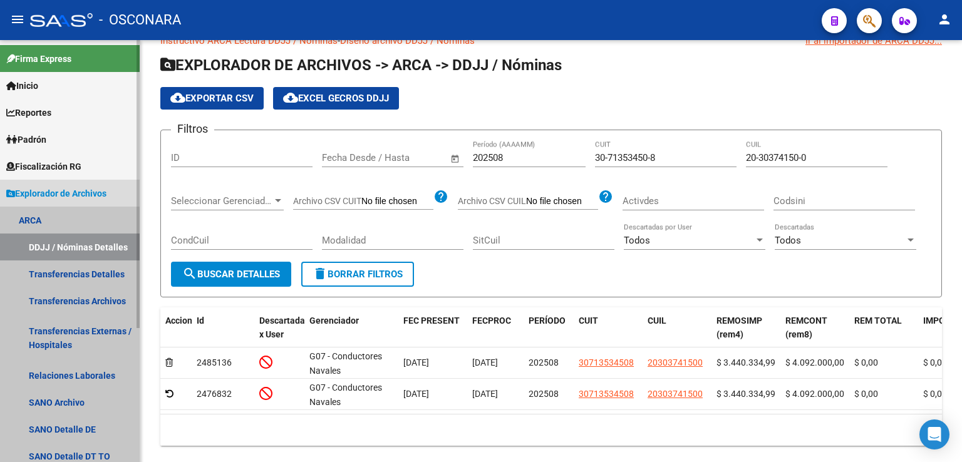
click at [85, 246] on link "DDJJ / Nóminas Detalles" at bounding box center [70, 247] width 140 height 27
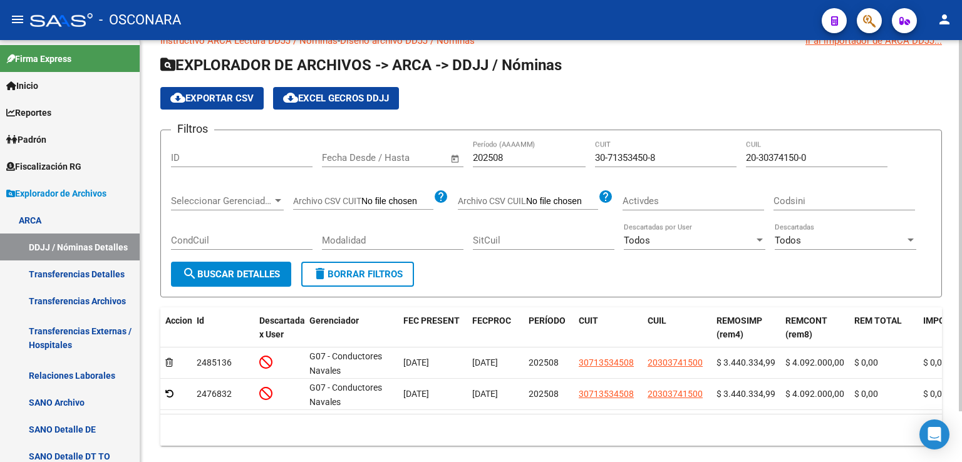
click at [518, 158] on input "202508" at bounding box center [529, 157] width 113 height 11
type input "202509"
drag, startPoint x: 677, startPoint y: 154, endPoint x: 581, endPoint y: 158, distance: 95.9
click at [589, 152] on div "Filtros ID Fecha inicio – Fecha fin Fecha Desde / Hasta 202509 Período (AAAAMM)…" at bounding box center [551, 200] width 760 height 121
drag, startPoint x: 827, startPoint y: 152, endPoint x: 665, endPoint y: 165, distance: 162.0
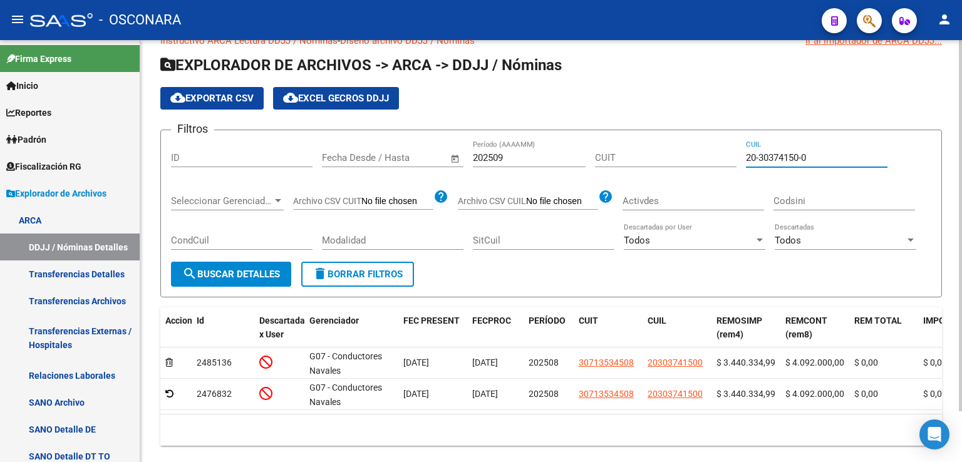
click at [668, 162] on div "Filtros ID Fecha inicio – Fecha fin Fecha Desde / Hasta 202509 Período (AAAAMM)…" at bounding box center [551, 200] width 760 height 121
click at [242, 276] on span "search Buscar Detalles" at bounding box center [231, 274] width 98 height 11
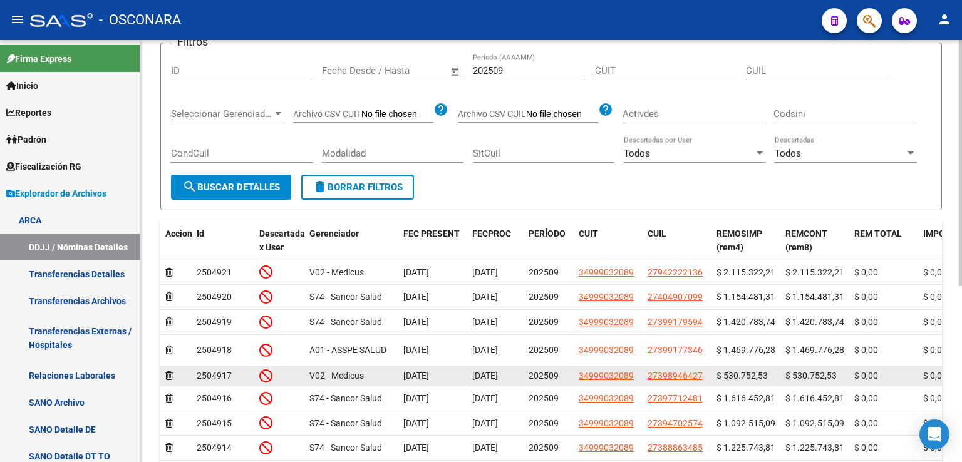
scroll to position [51, 0]
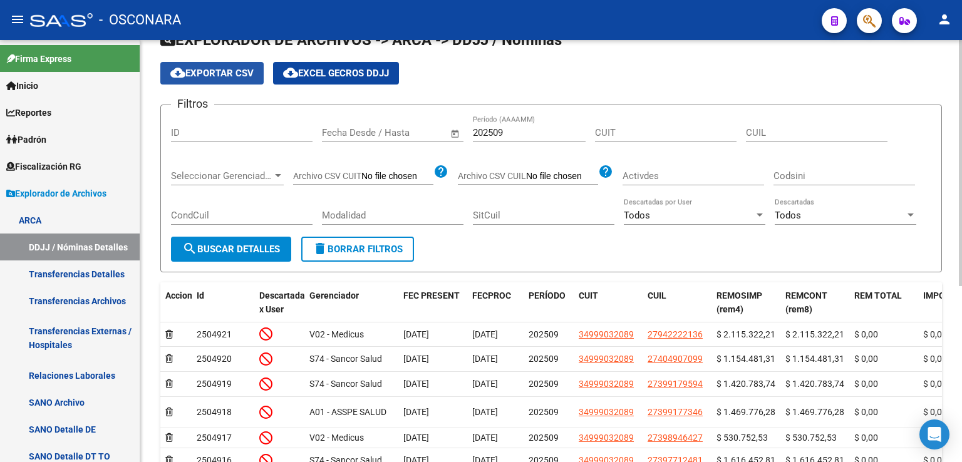
click at [240, 73] on span "cloud_download Exportar CSV" at bounding box center [211, 73] width 83 height 11
